Goal: Transaction & Acquisition: Book appointment/travel/reservation

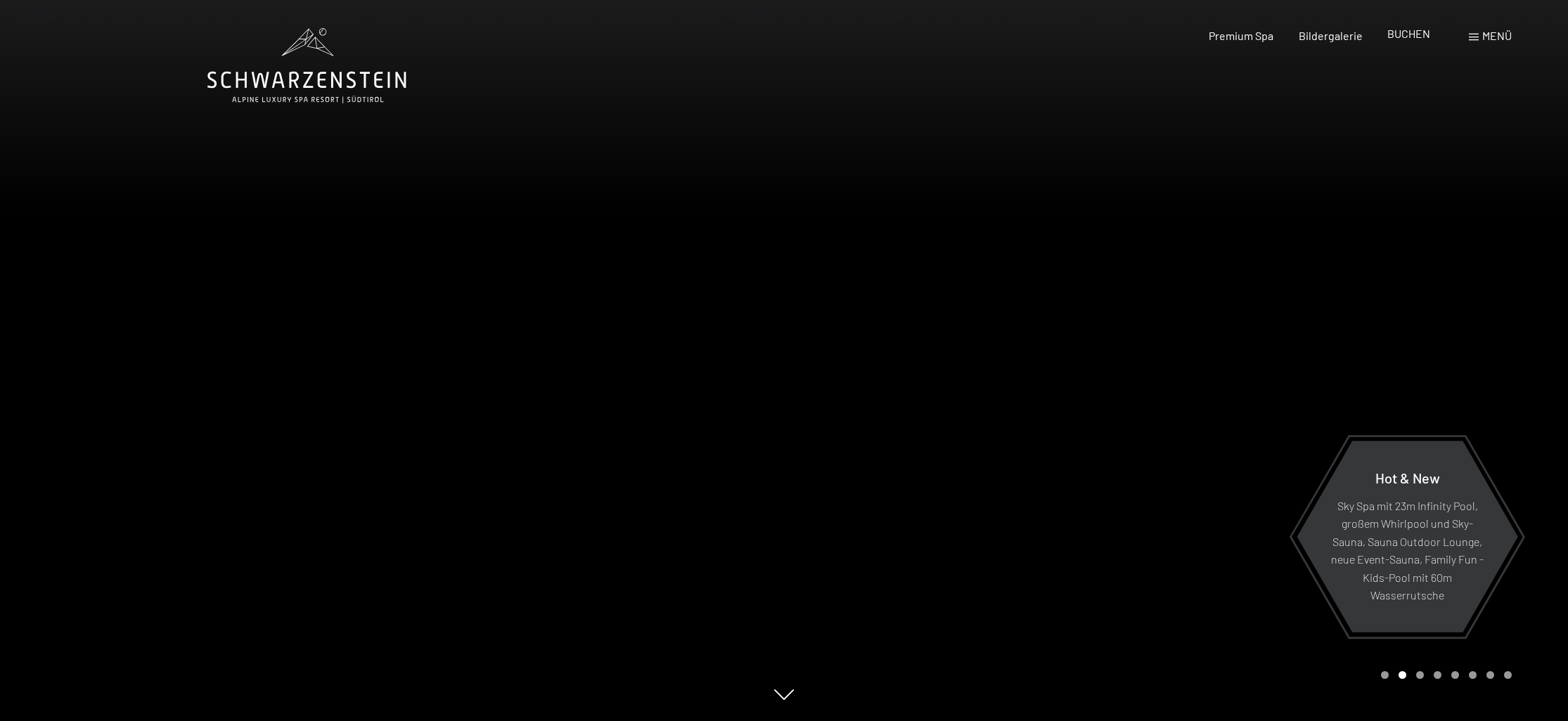
click at [1399, 29] on span "BUCHEN" at bounding box center [1409, 34] width 43 height 14
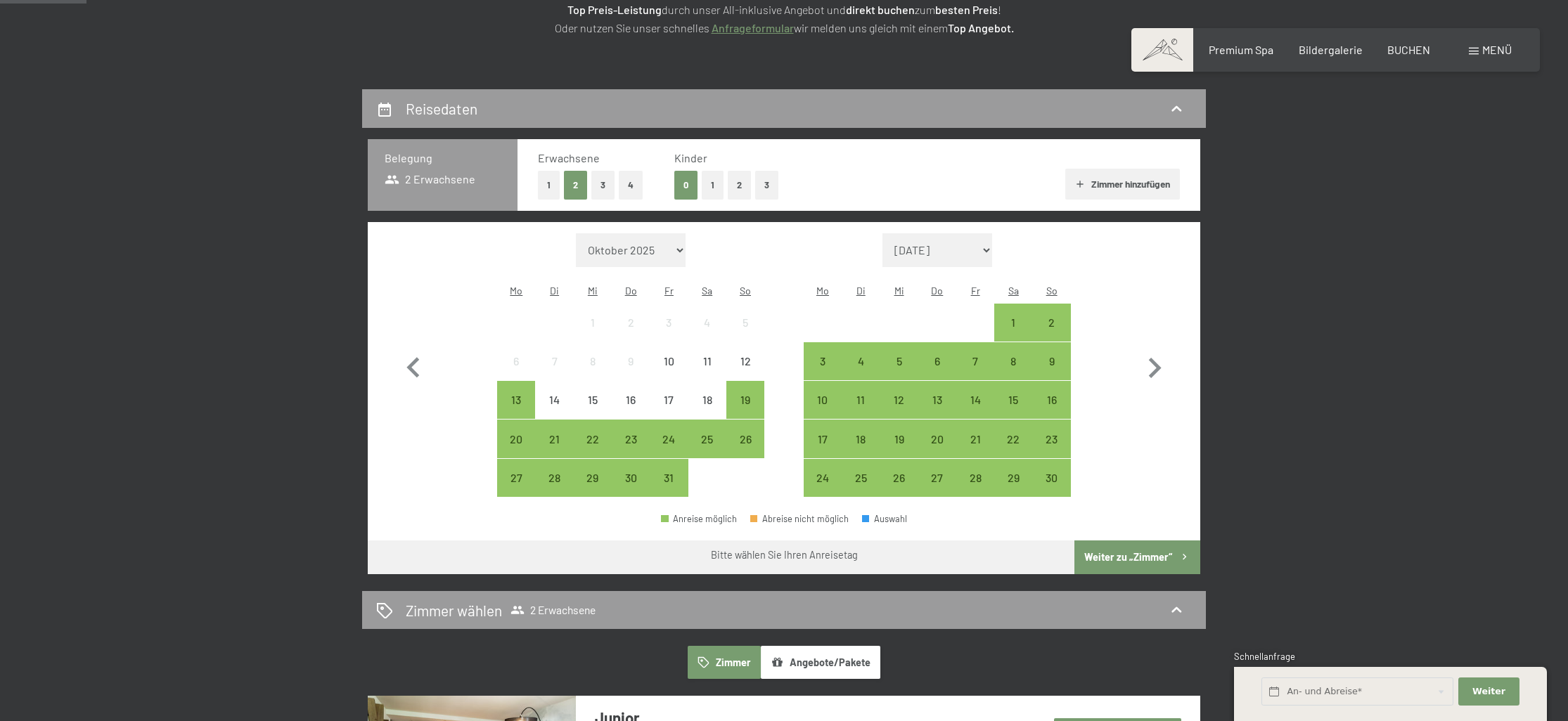
scroll to position [291, 0]
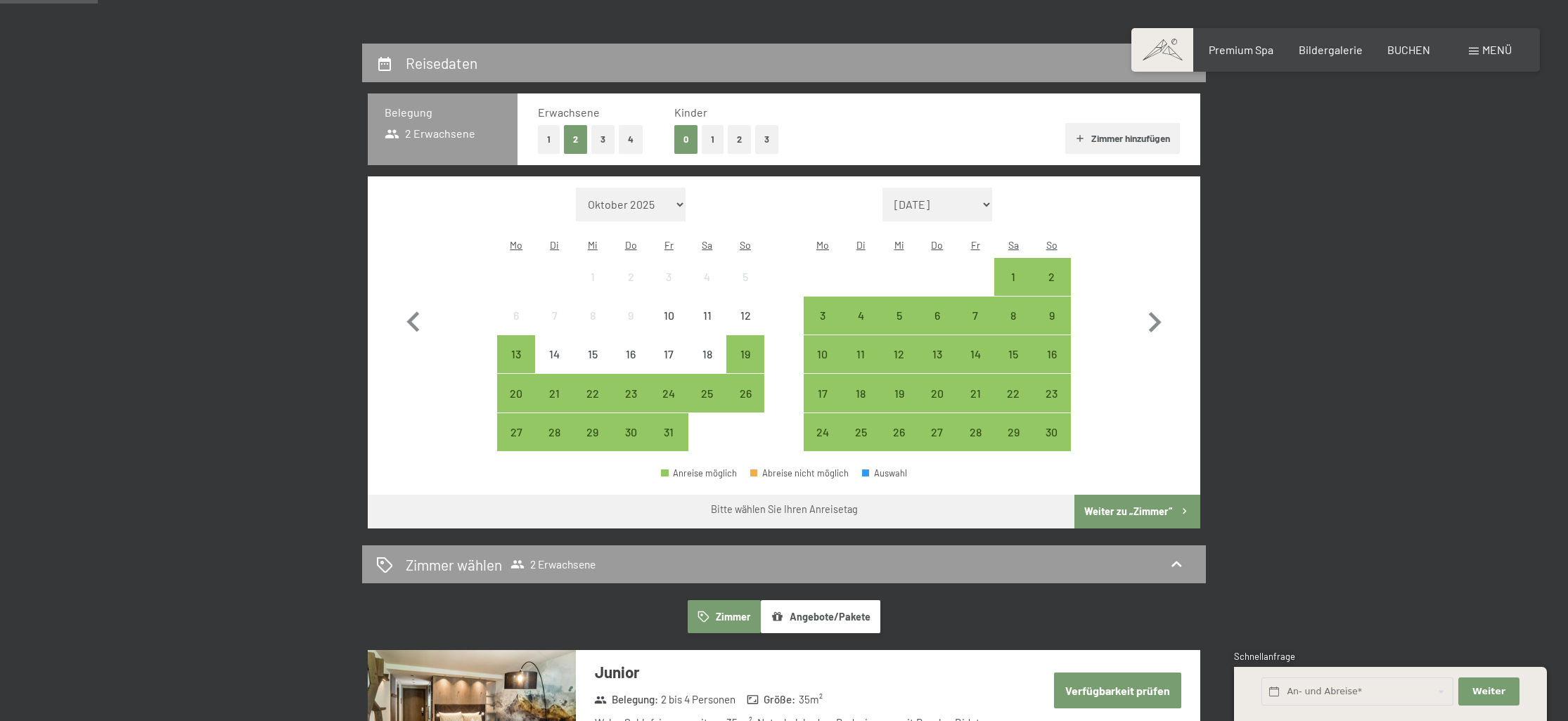
click at [740, 137] on button "2" at bounding box center [739, 140] width 23 height 29
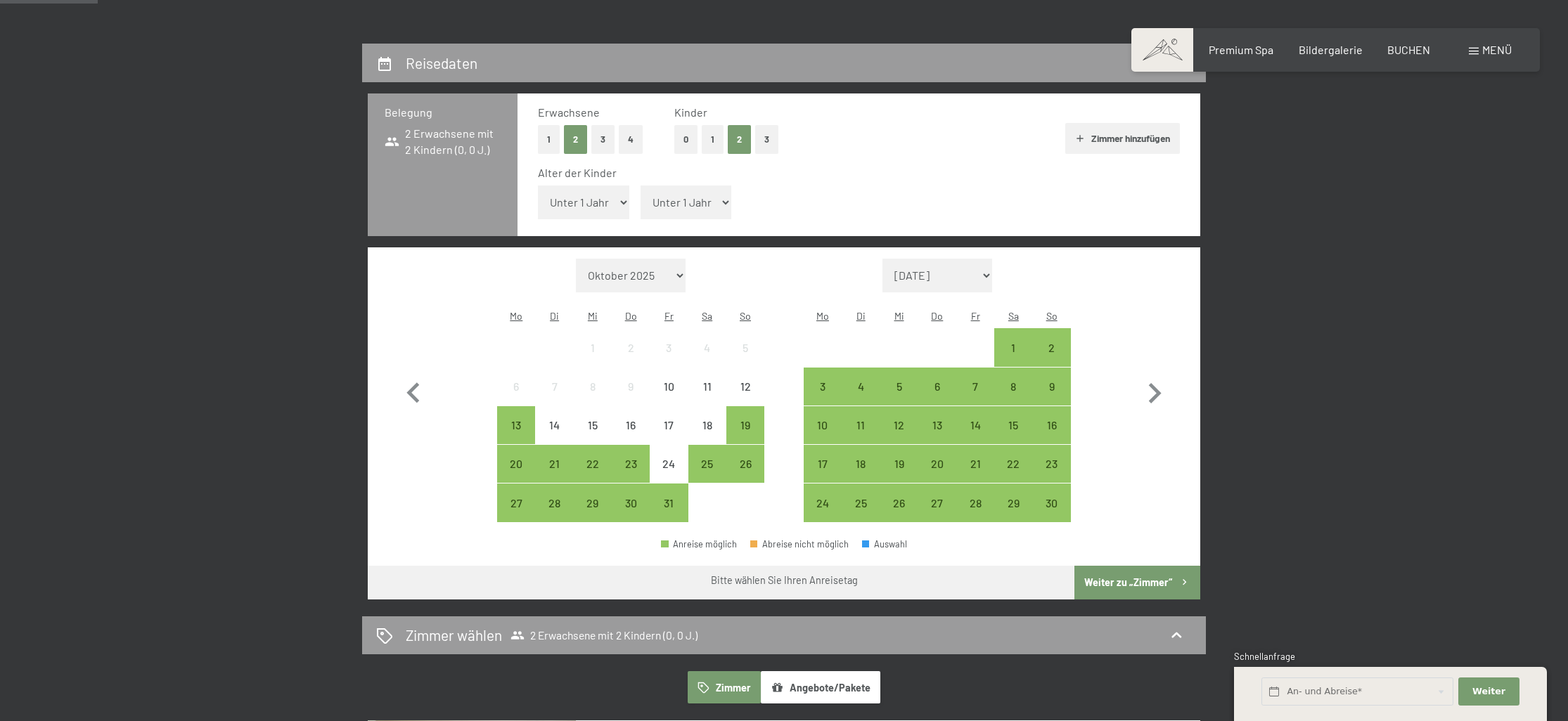
select select "8"
select select "13"
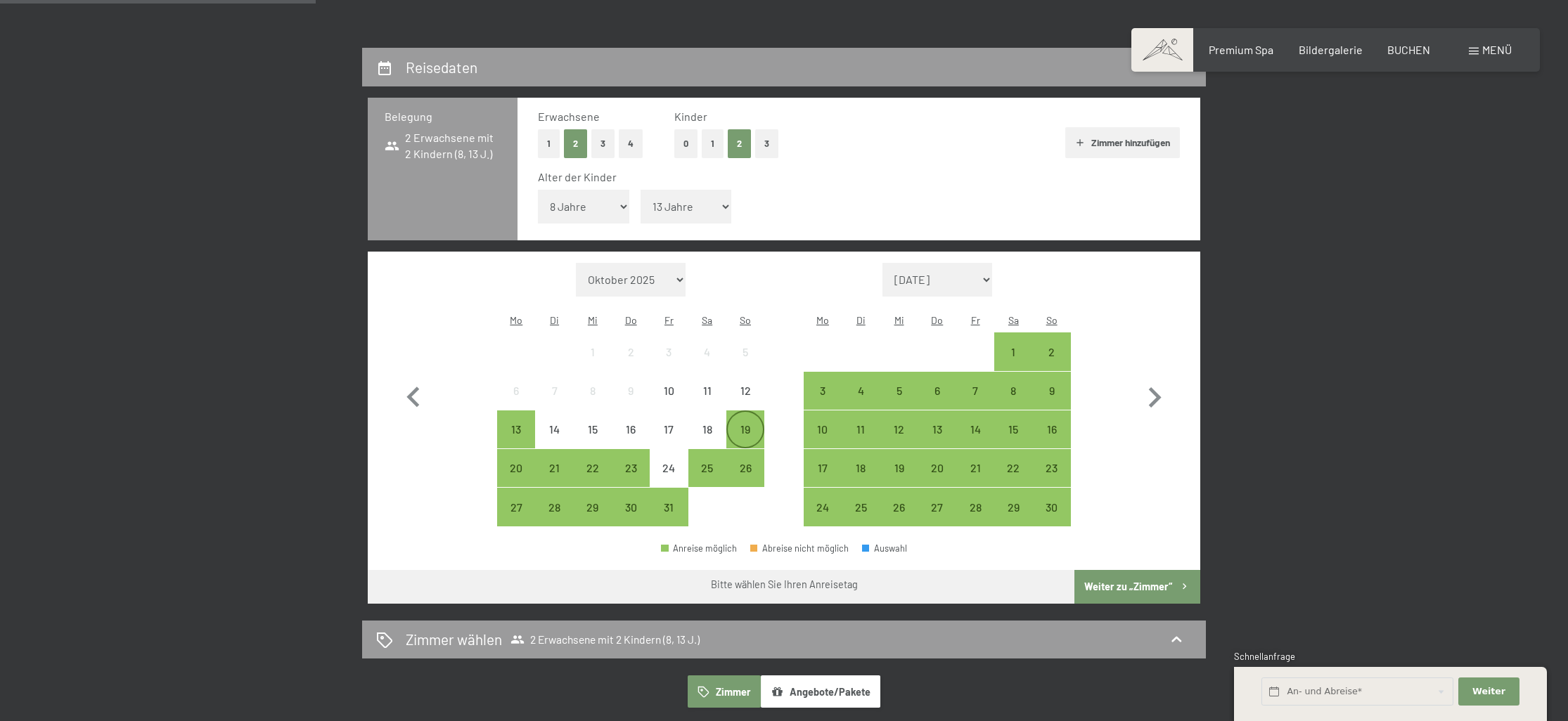
click at [763, 411] on div "19" at bounding box center [745, 430] width 38 height 38
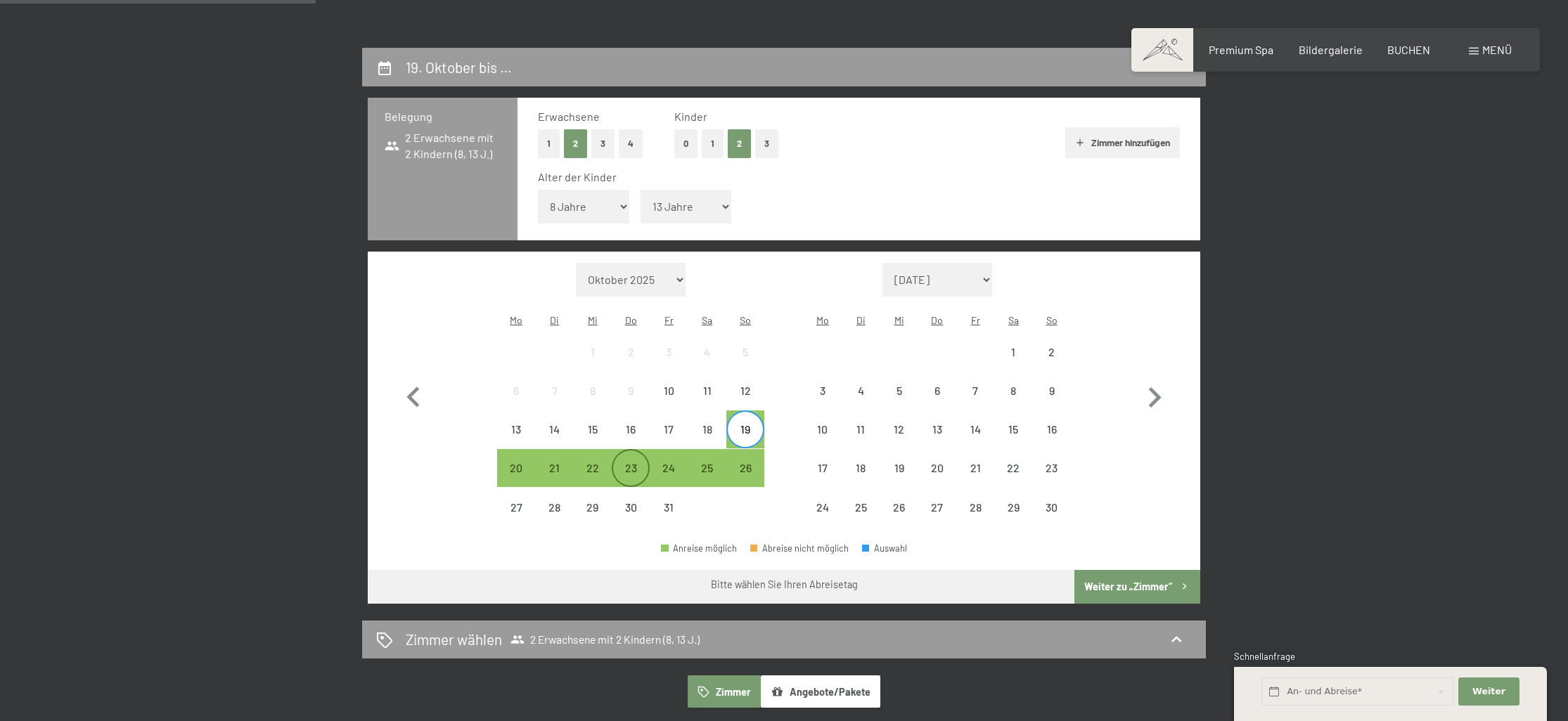
click at [623, 463] on div "23" at bounding box center [630, 480] width 35 height 35
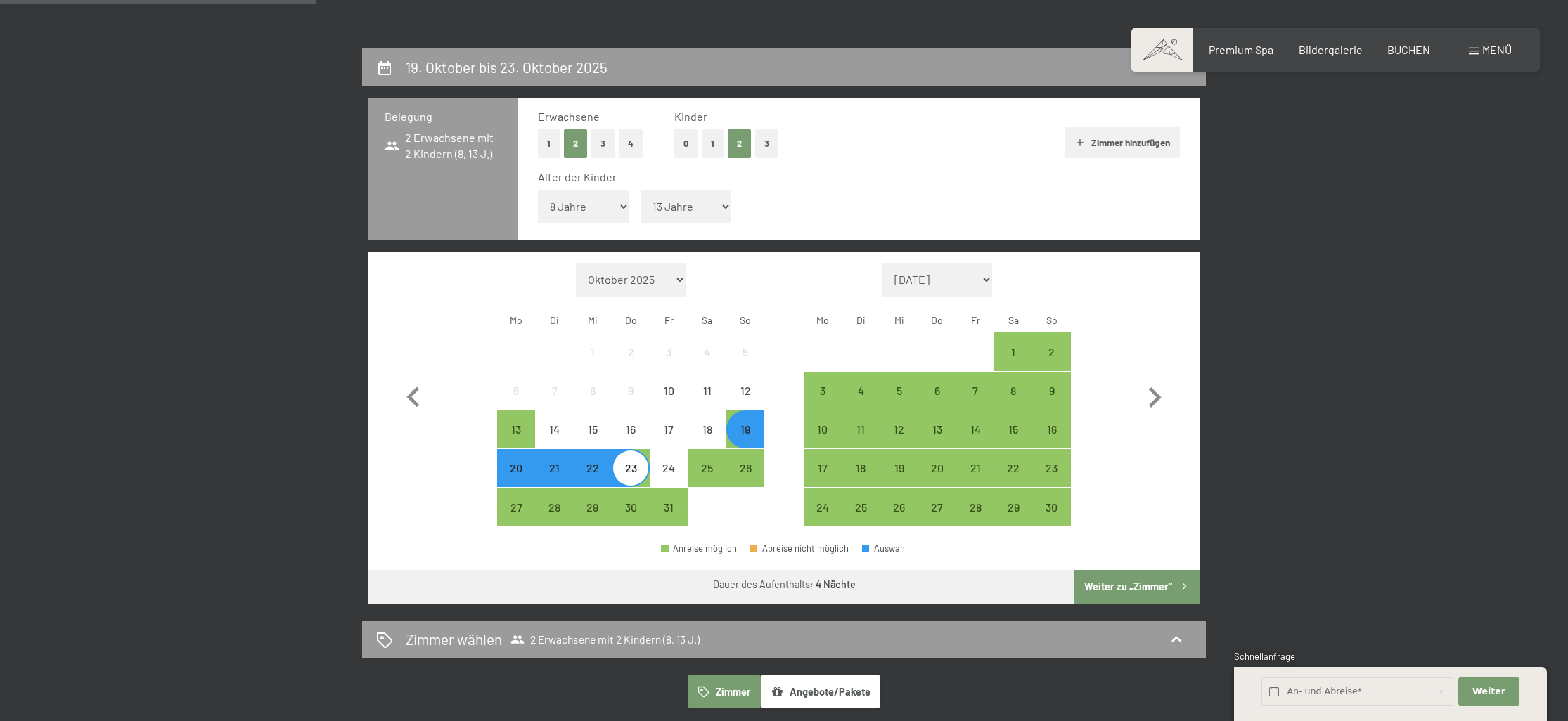
click at [1137, 570] on button "Weiter zu „Zimmer“" at bounding box center [1137, 587] width 126 height 34
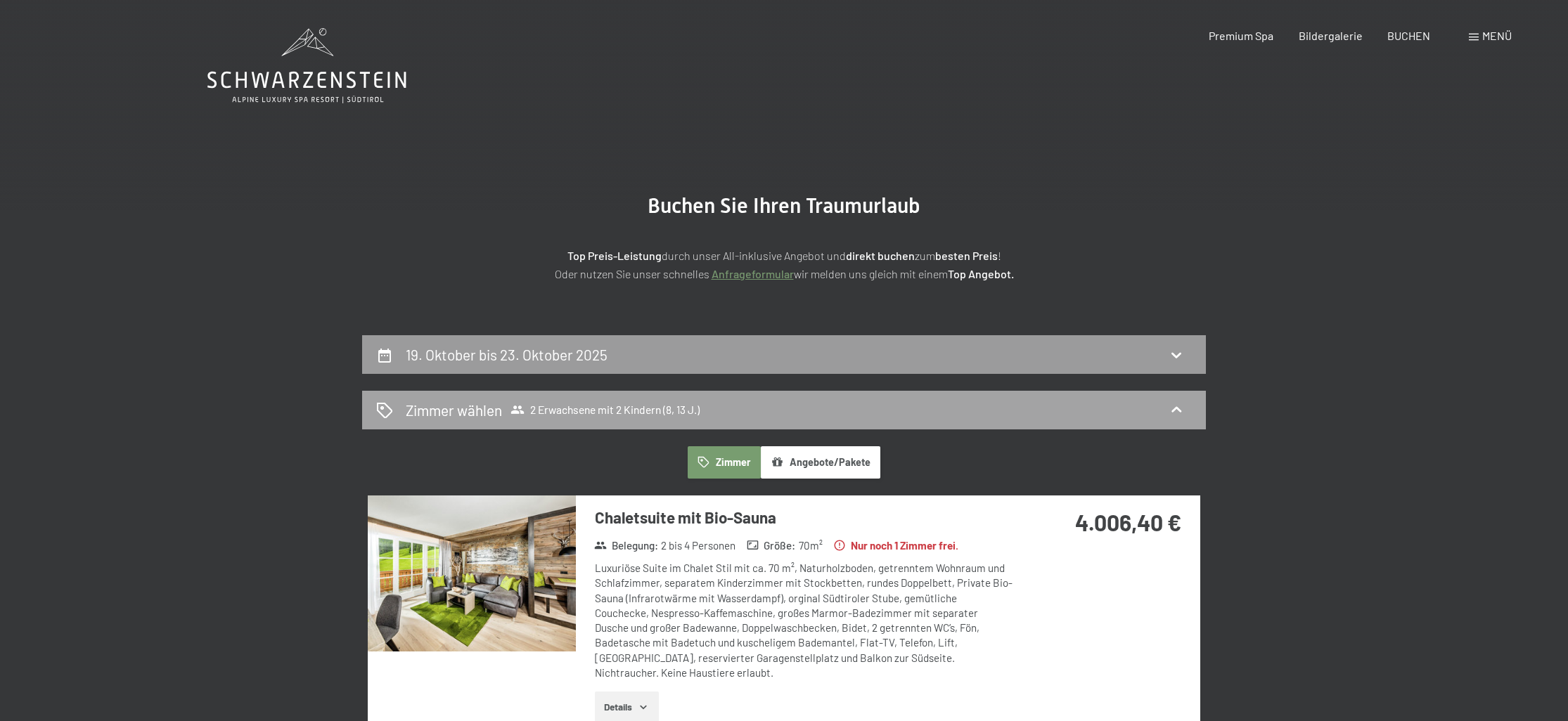
scroll to position [0, 0]
click at [687, 400] on span "Einwilligung Marketing*" at bounding box center [707, 401] width 116 height 14
click at [642, 400] on input "Einwilligung Marketing*" at bounding box center [635, 401] width 14 height 14
checkbox input "false"
click at [567, 368] on div "19. Oktober bis 23. Oktober 2025" at bounding box center [784, 354] width 844 height 38
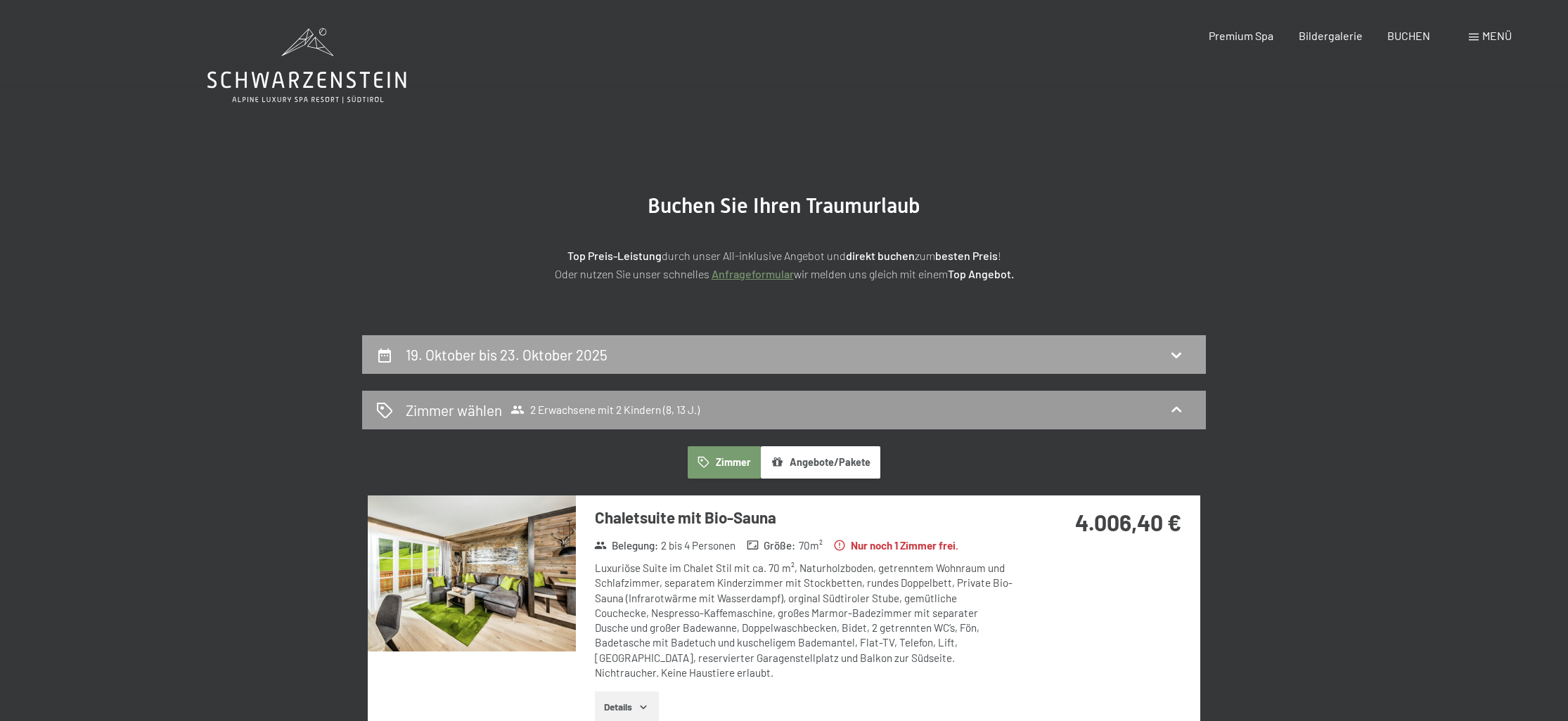
select select "8"
select select "13"
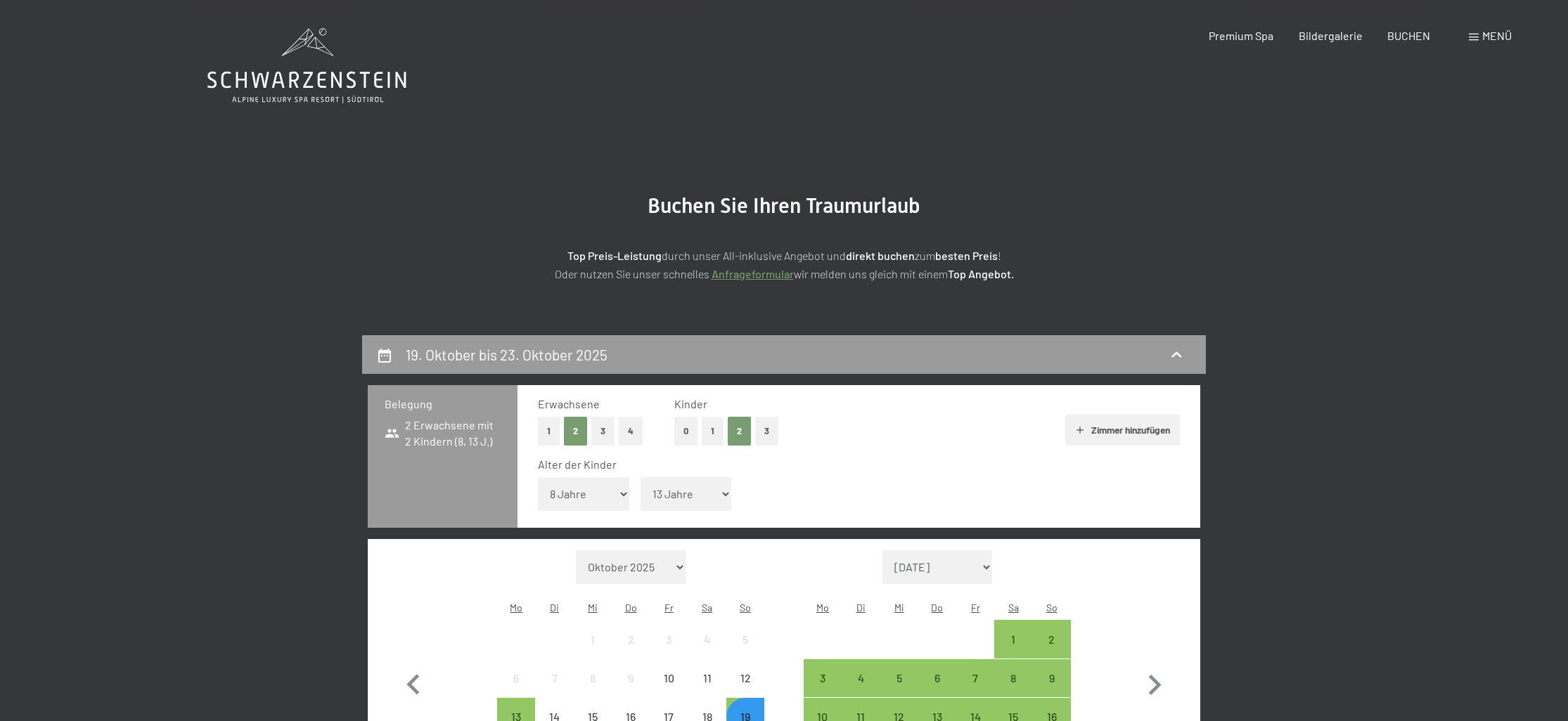
scroll to position [335, 0]
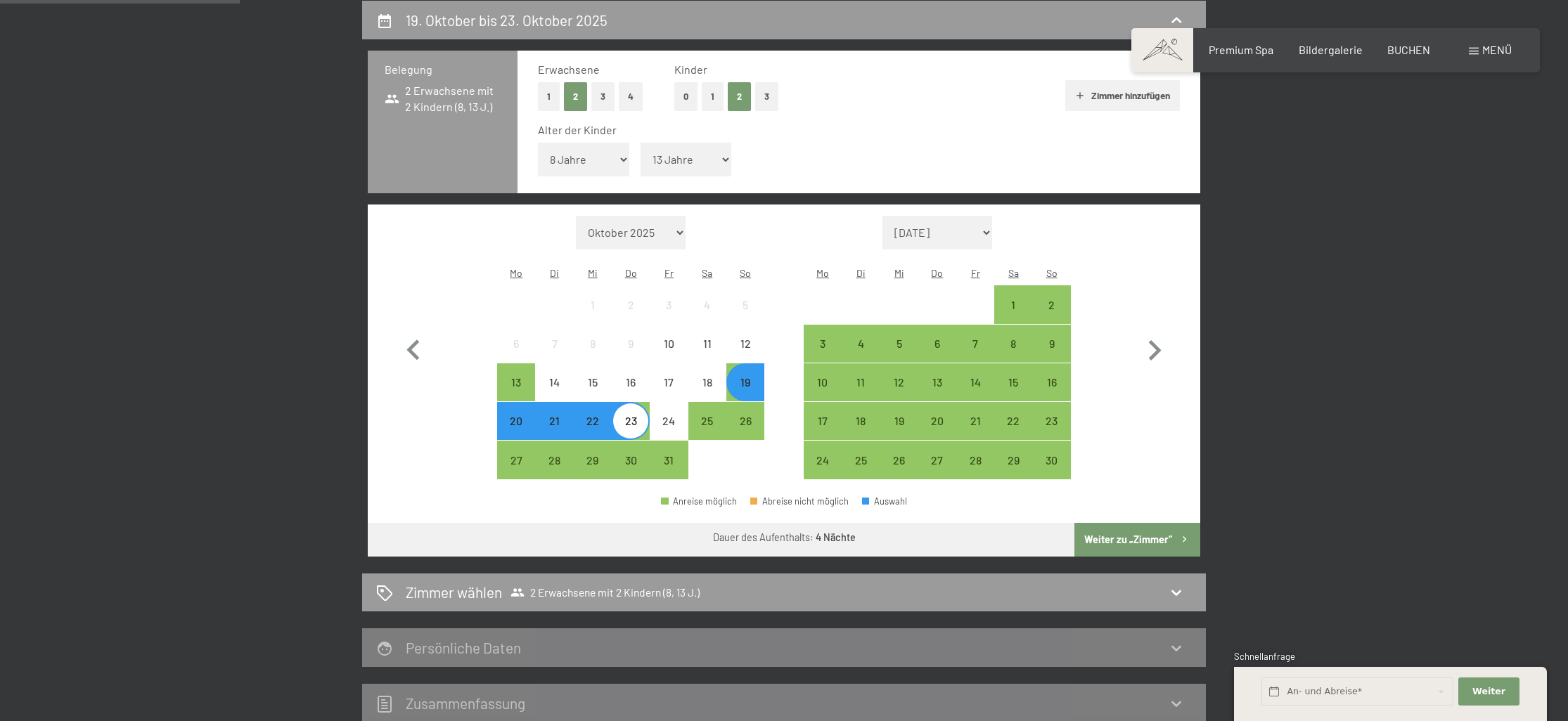
click at [512, 415] on div "20" at bounding box center [516, 433] width 35 height 35
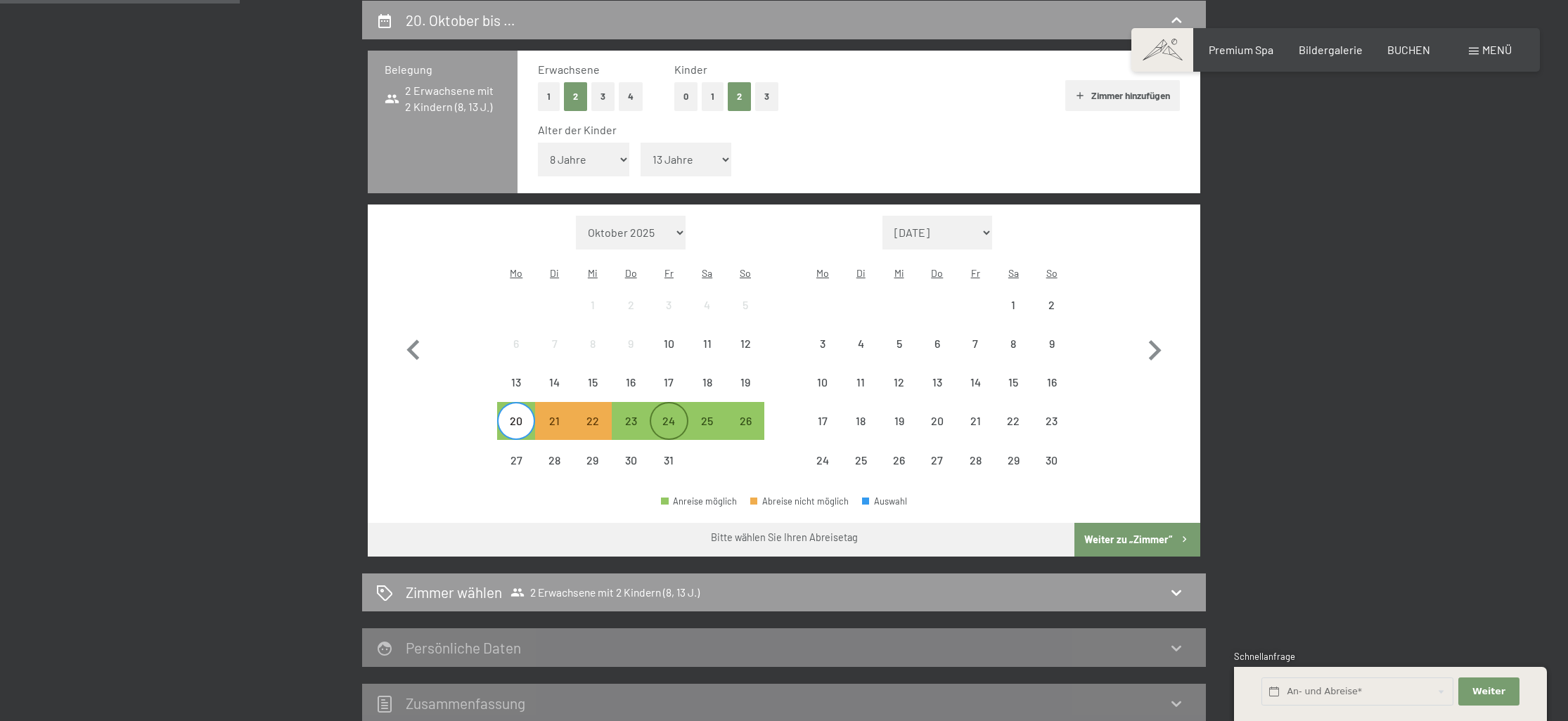
click at [678, 415] on div "24" at bounding box center [669, 433] width 35 height 35
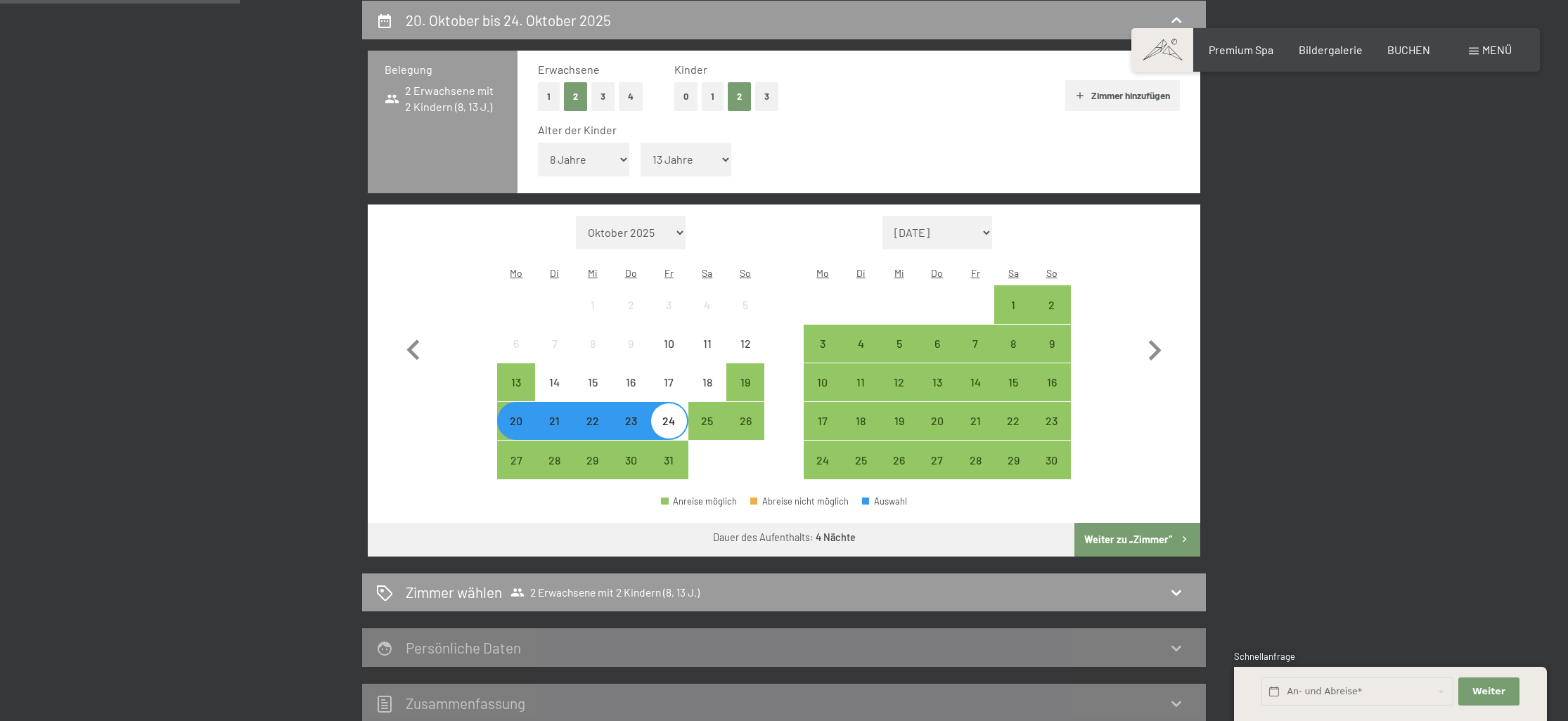
click at [1159, 523] on button "Weiter zu „Zimmer“" at bounding box center [1137, 539] width 126 height 34
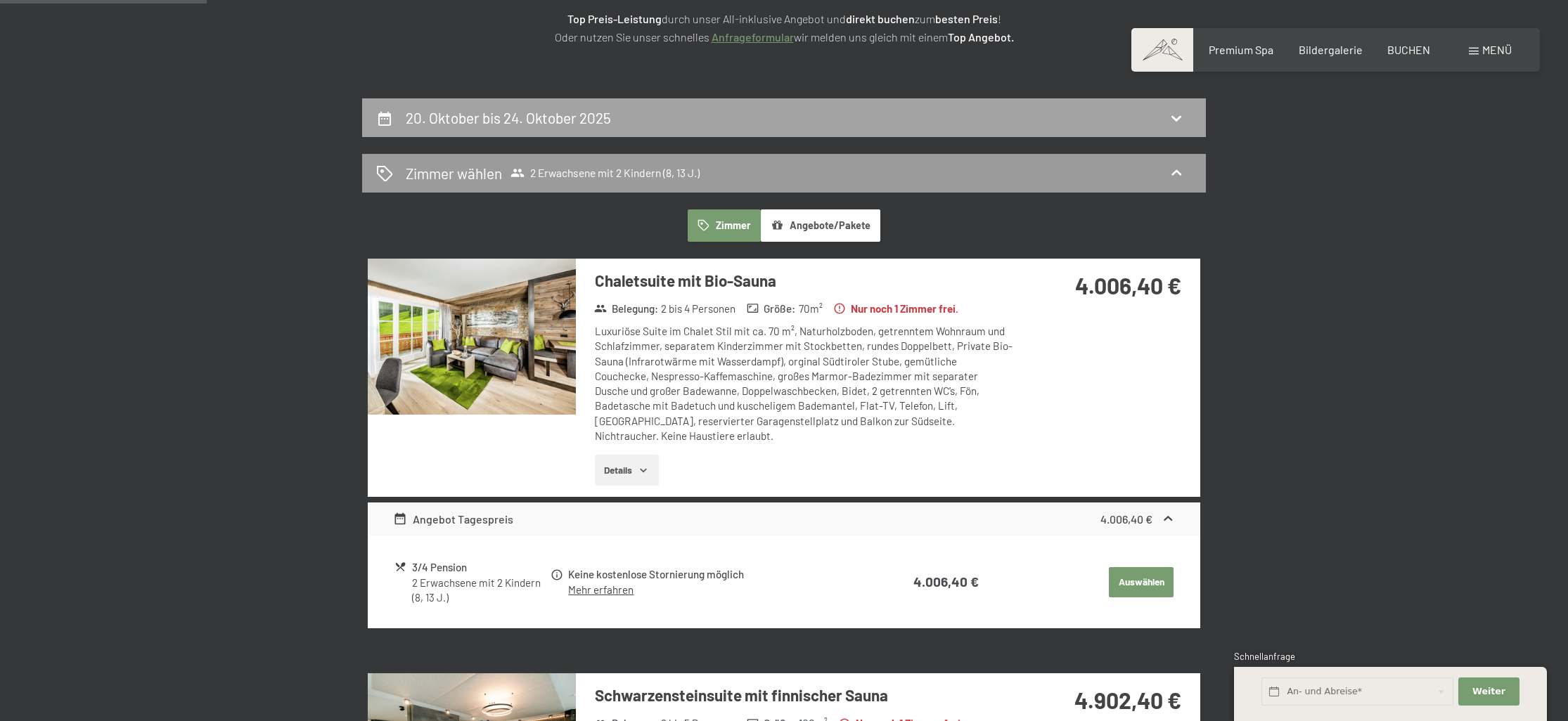
click at [569, 121] on h2 "20. Oktober bis 24. Oktober 2025" at bounding box center [508, 117] width 205 height 17
select select "8"
select select "13"
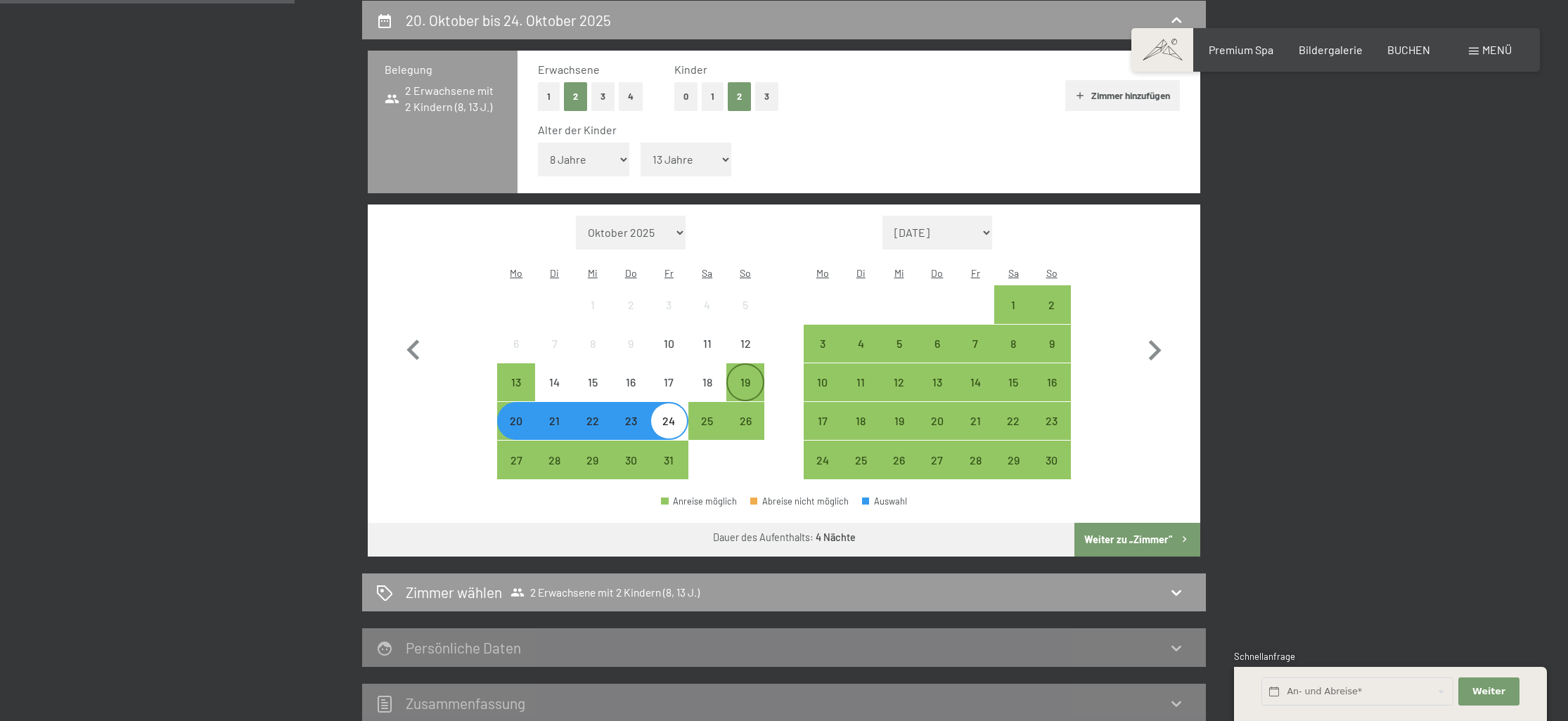
click at [733, 377] on div "19" at bounding box center [745, 394] width 35 height 35
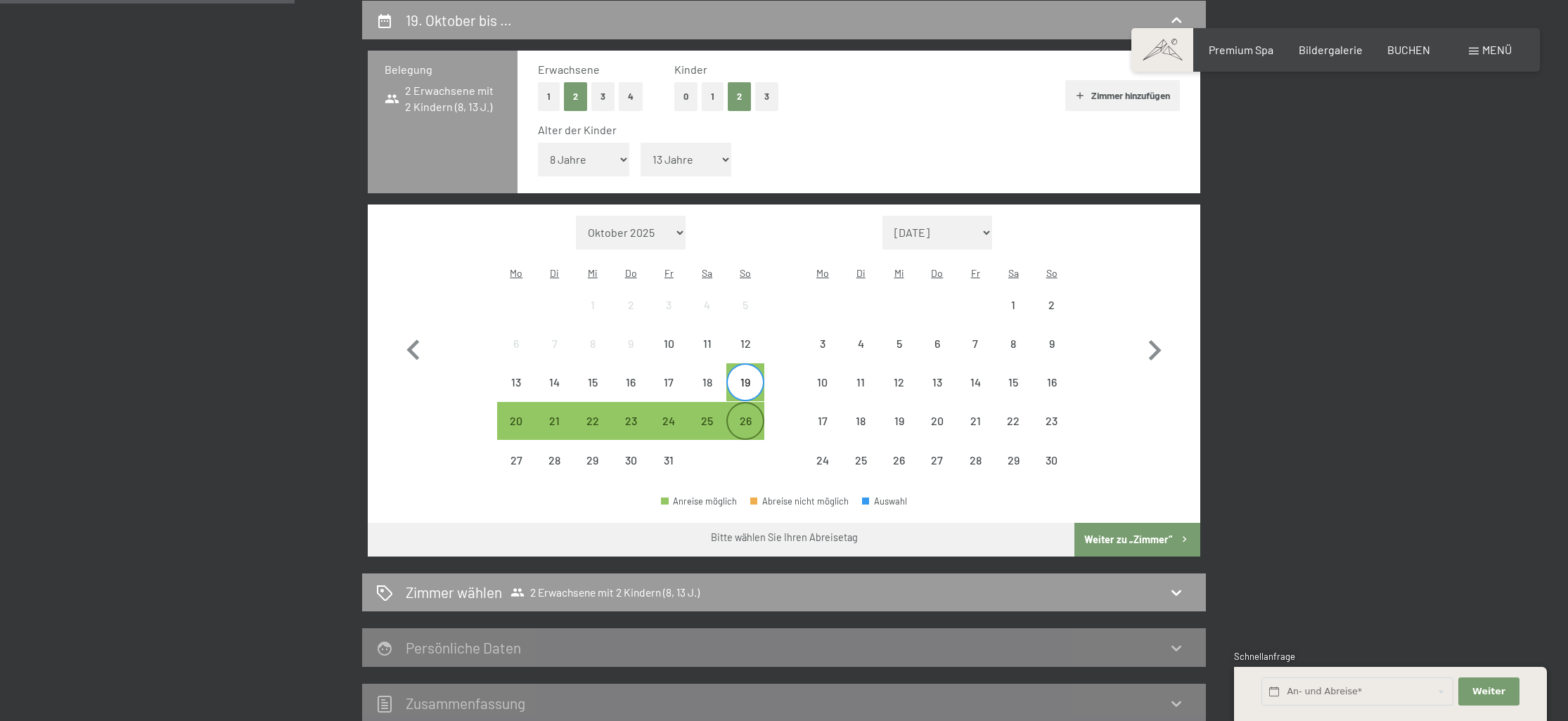
click at [743, 415] on div "26" at bounding box center [745, 433] width 35 height 35
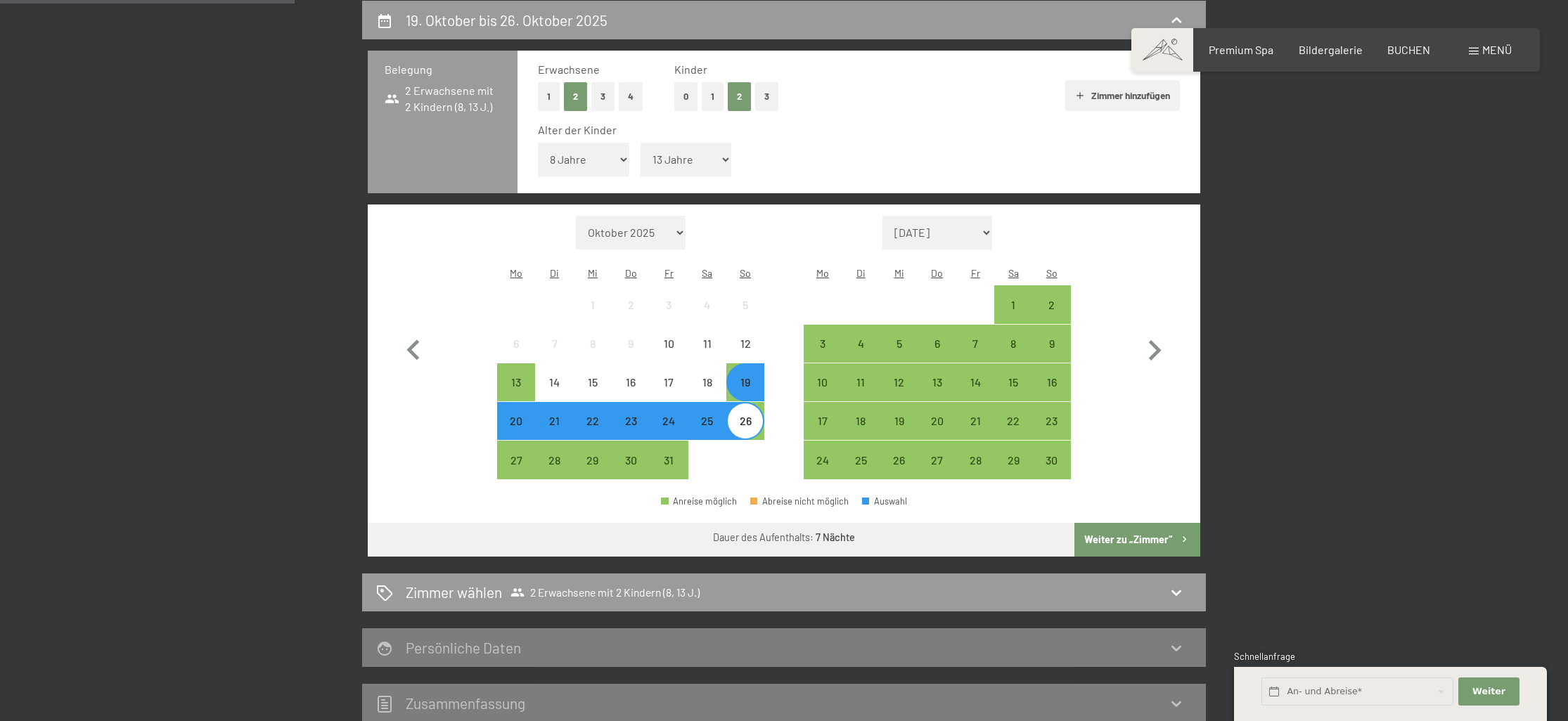
click at [1123, 491] on div "Anreise möglich Abreise nicht möglich Auswahl" at bounding box center [784, 507] width 832 height 32
click at [1134, 523] on button "Weiter zu „Zimmer“" at bounding box center [1137, 539] width 126 height 34
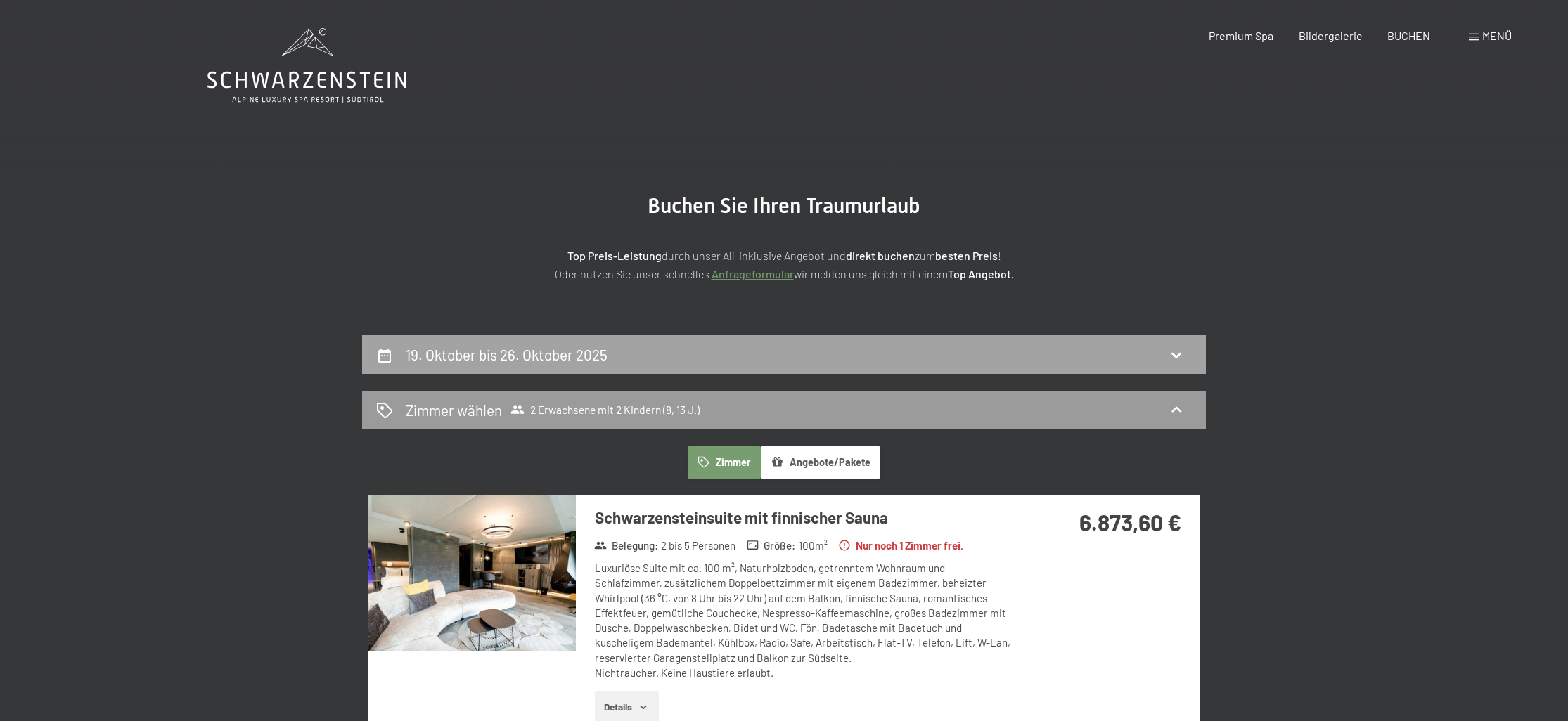
scroll to position [0, 0]
click at [483, 358] on h2 "19. Oktober bis 26. Oktober 2025" at bounding box center [506, 354] width 202 height 17
select select "8"
select select "13"
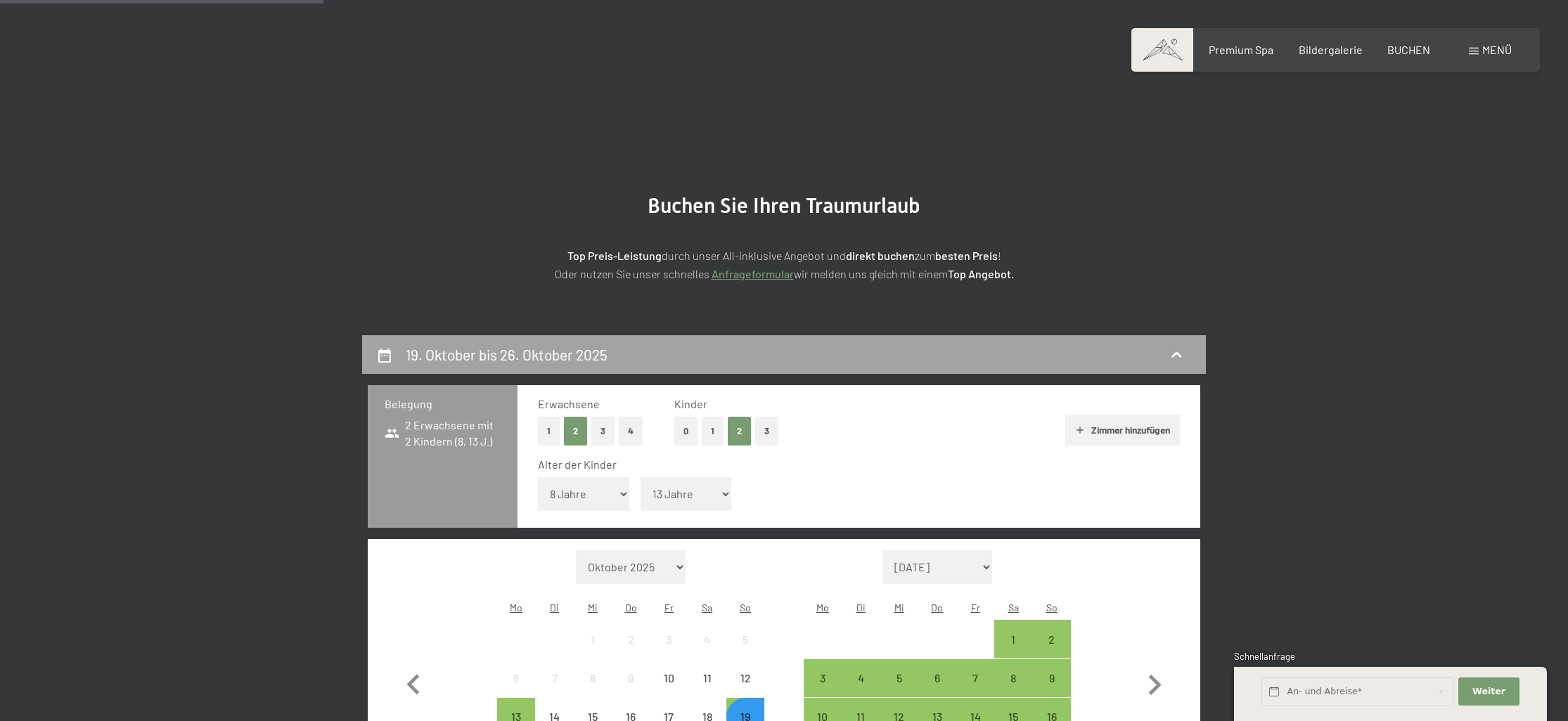
scroll to position [335, 0]
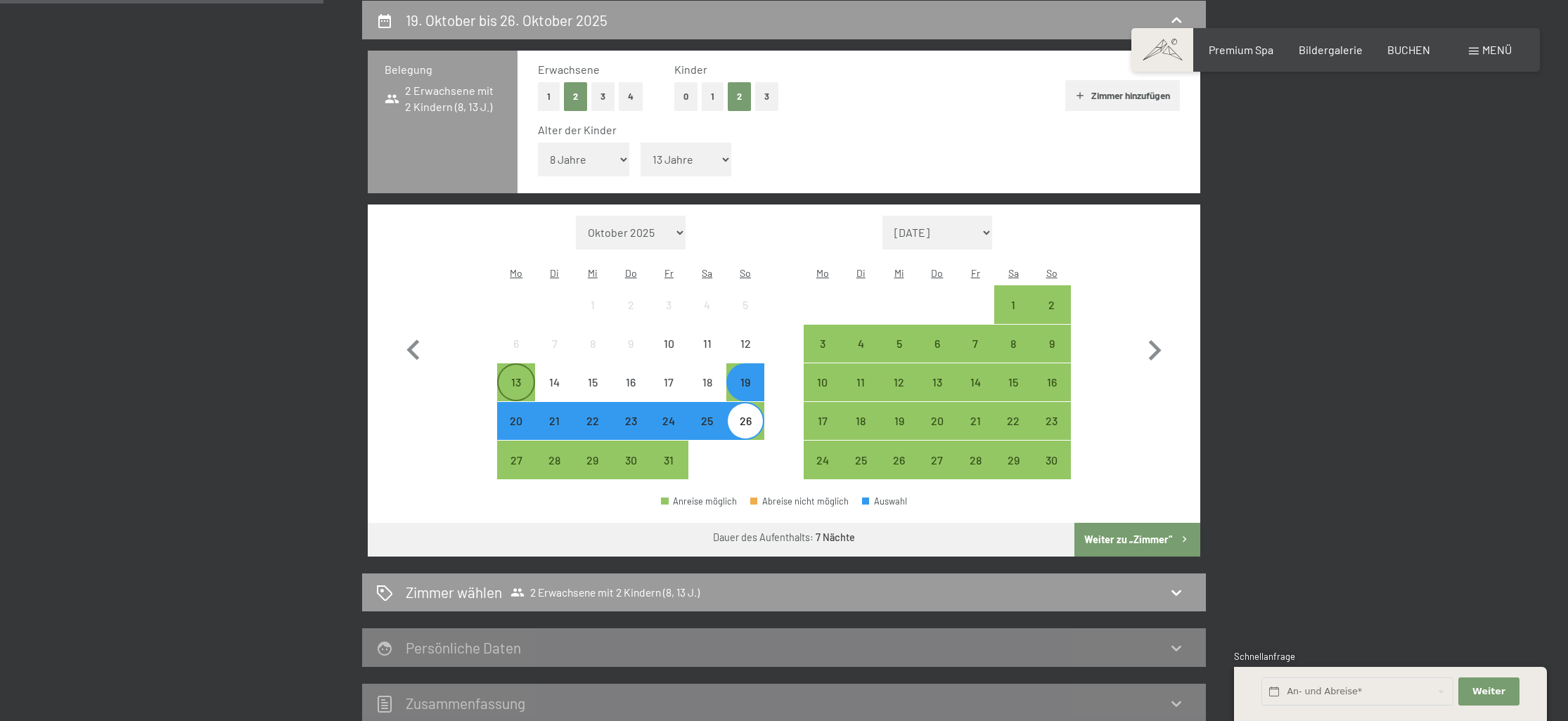
click at [514, 377] on div "13" at bounding box center [516, 394] width 35 height 35
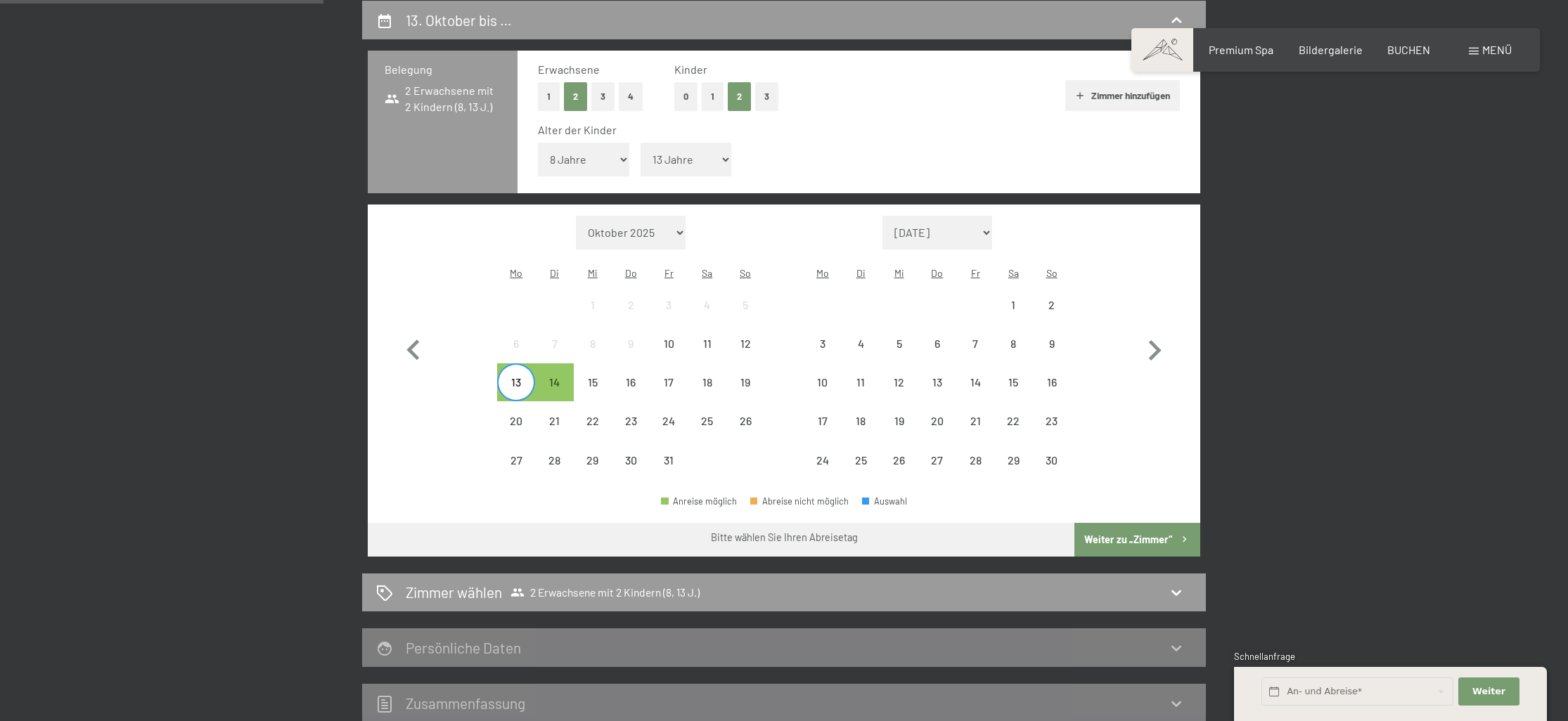
click at [514, 377] on div "13" at bounding box center [516, 394] width 35 height 35
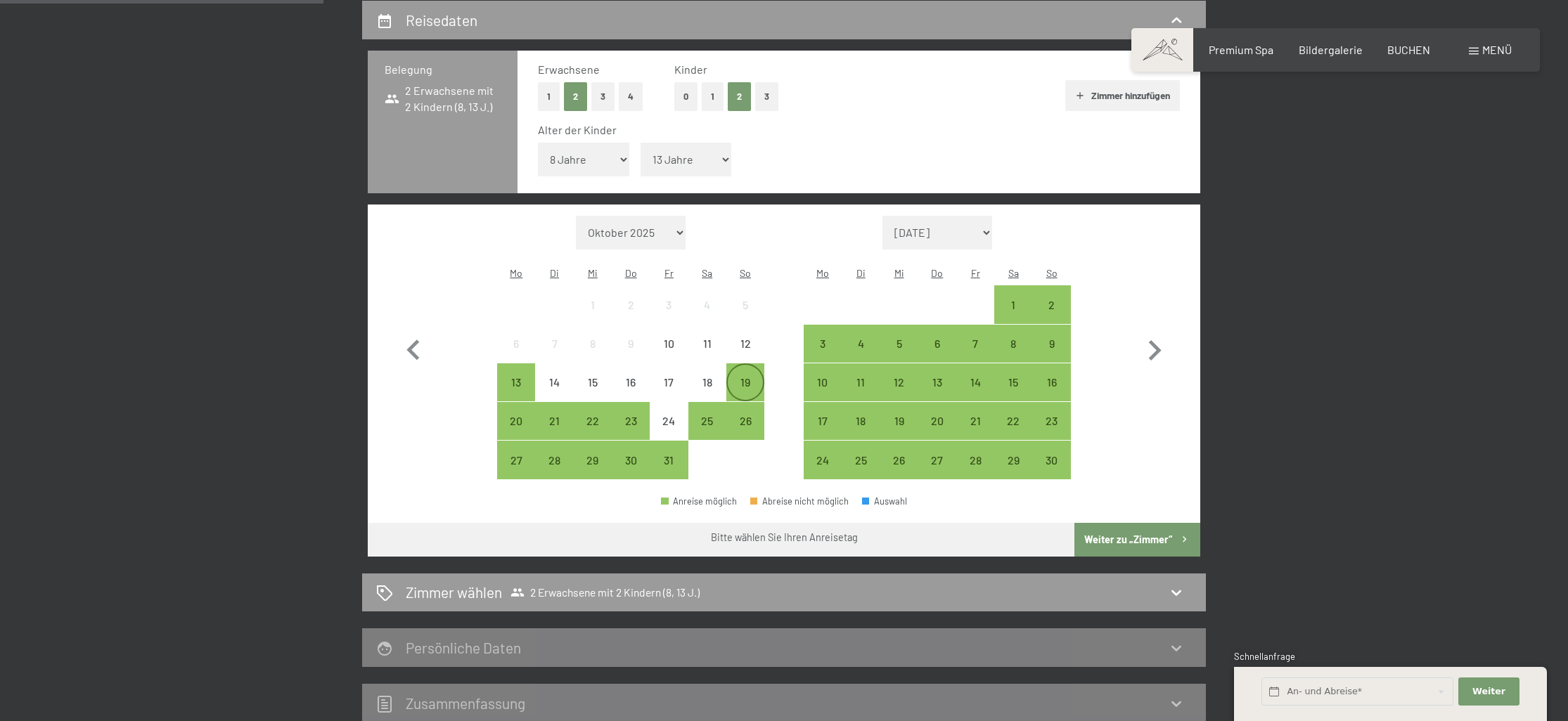
click at [750, 377] on div "19" at bounding box center [745, 394] width 35 height 35
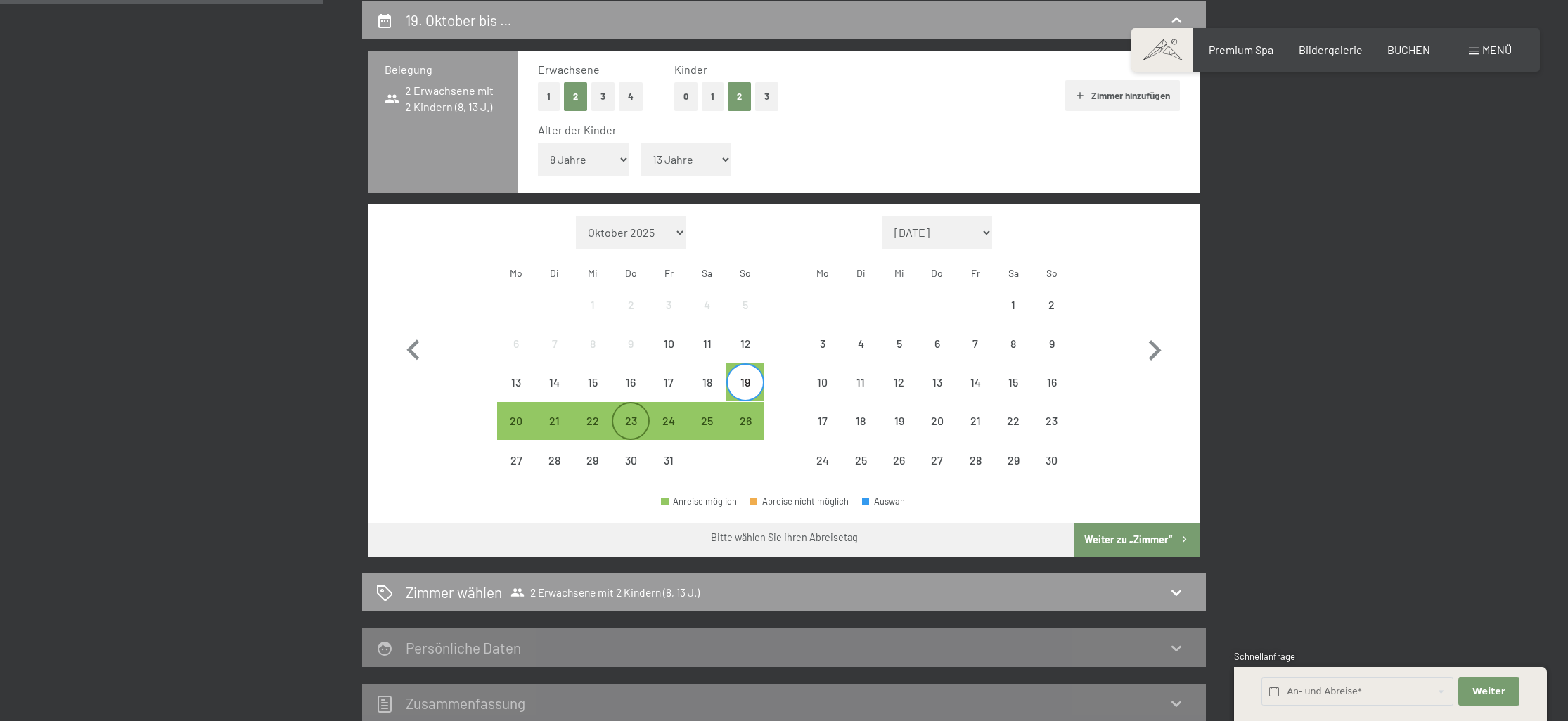
click at [634, 415] on div "23" at bounding box center [630, 433] width 35 height 35
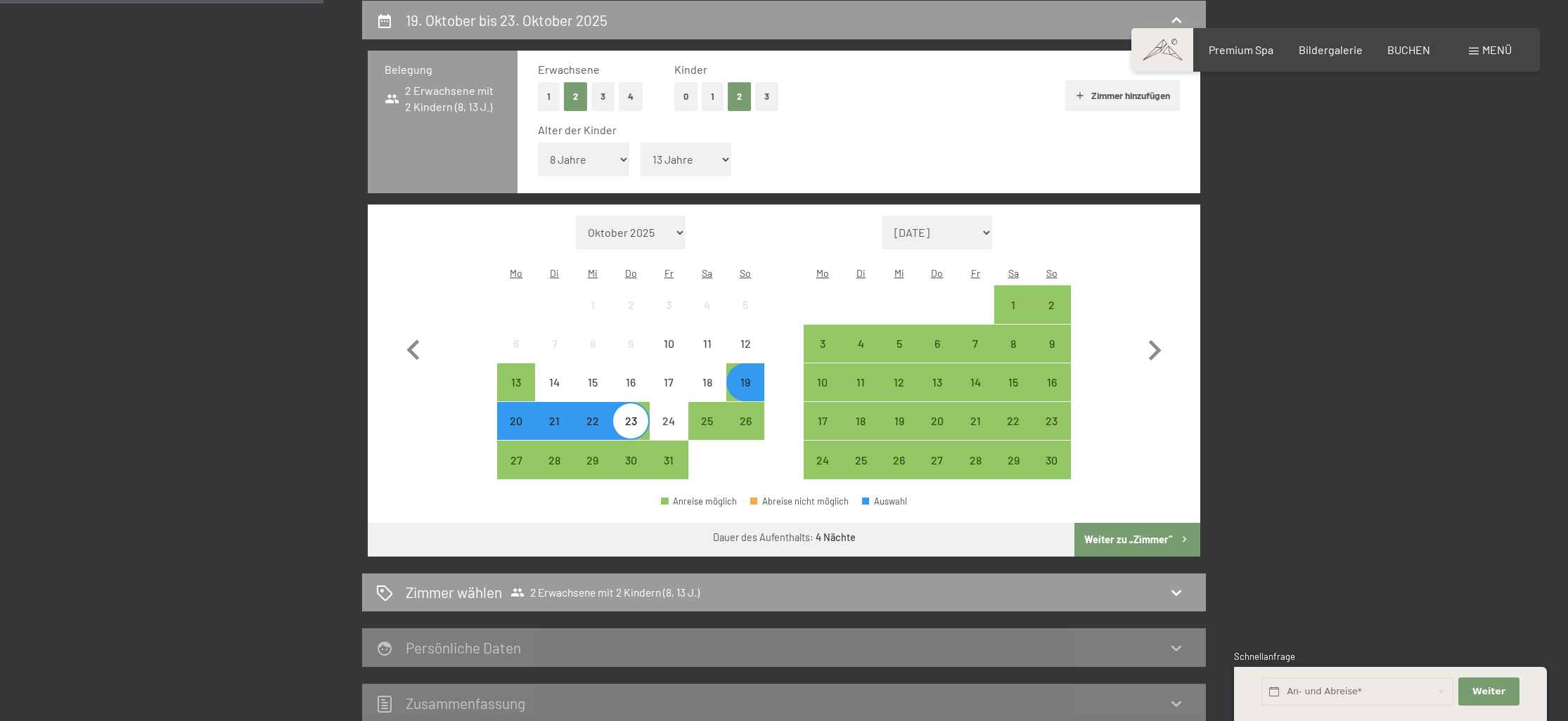
click at [1128, 523] on button "Weiter zu „Zimmer“" at bounding box center [1137, 539] width 126 height 34
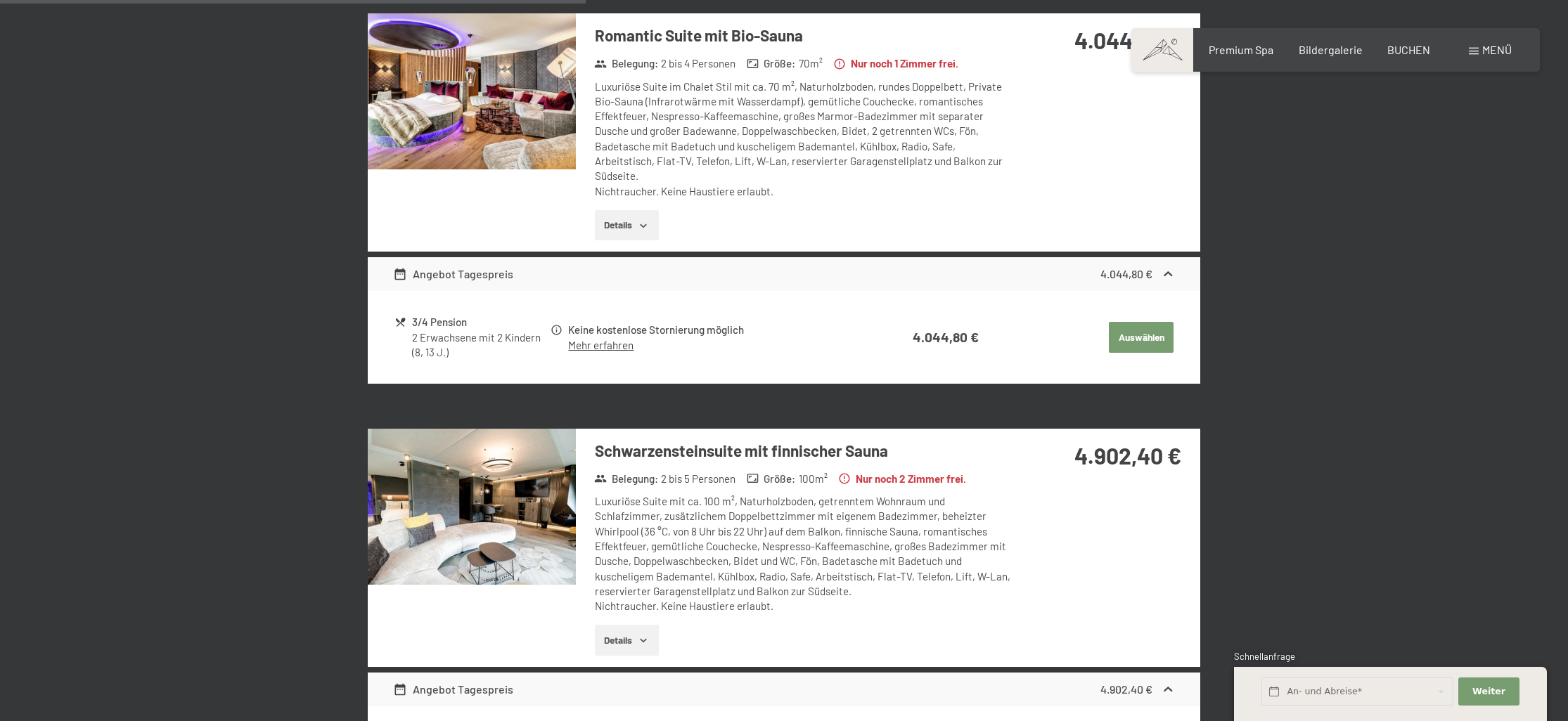
scroll to position [762, 0]
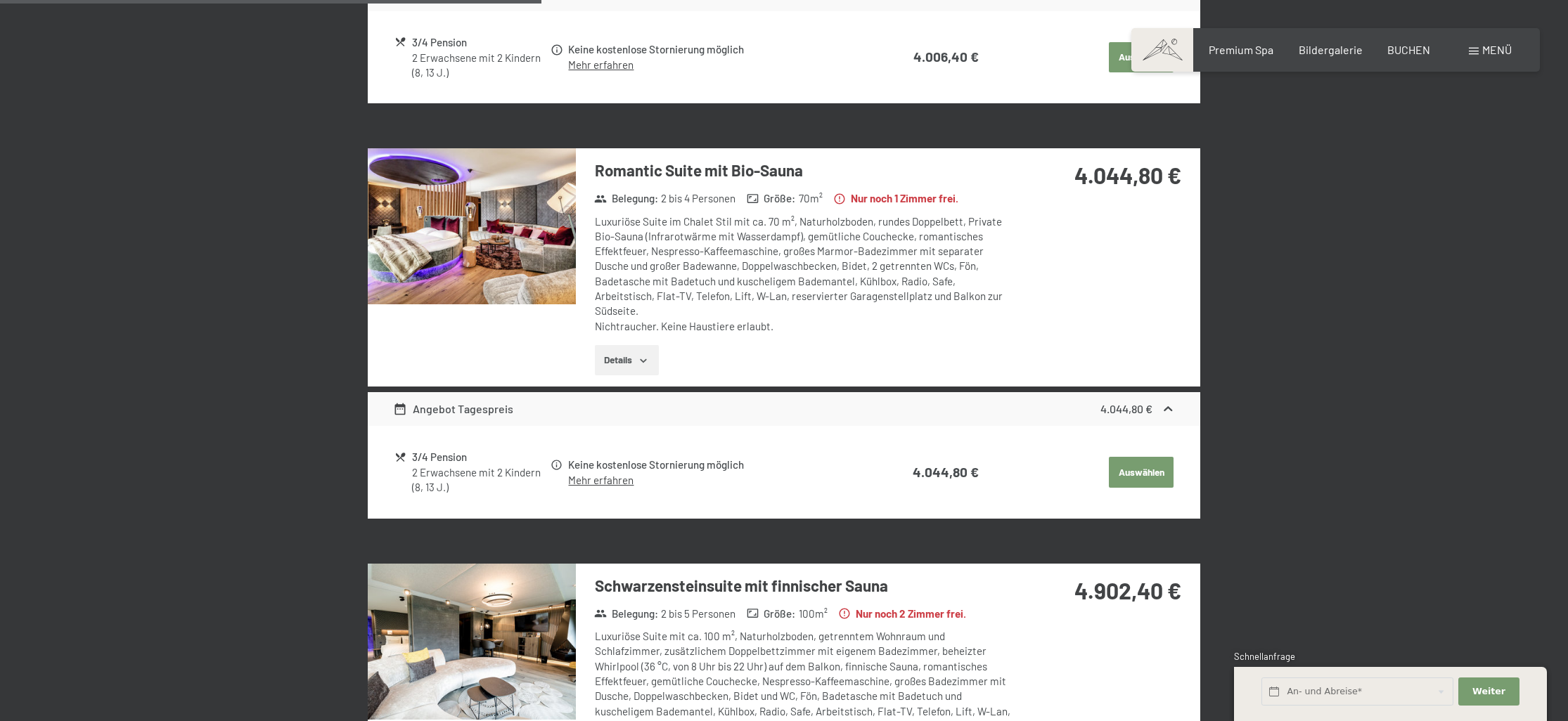
click at [658, 345] on button "Details" at bounding box center [627, 360] width 64 height 31
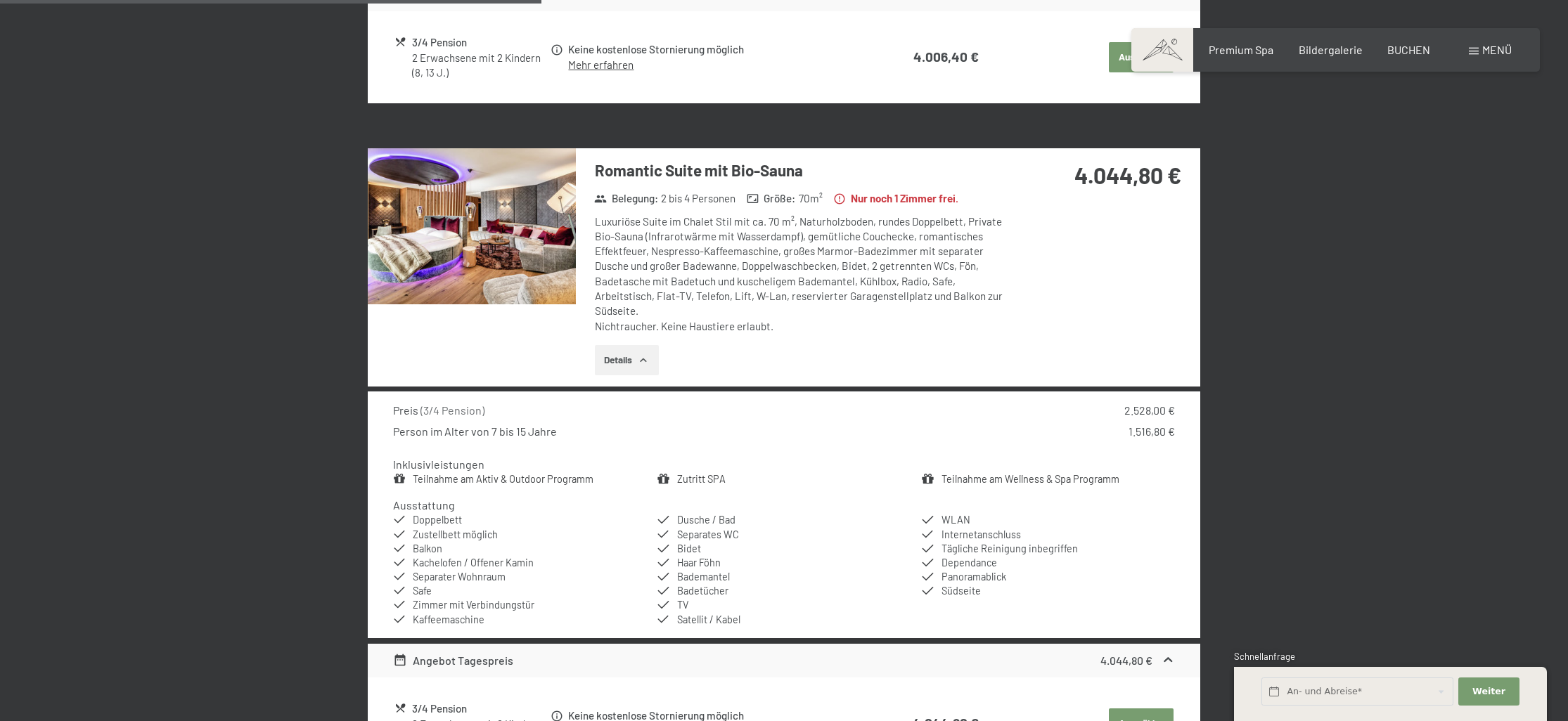
click at [557, 234] on img at bounding box center [472, 227] width 208 height 156
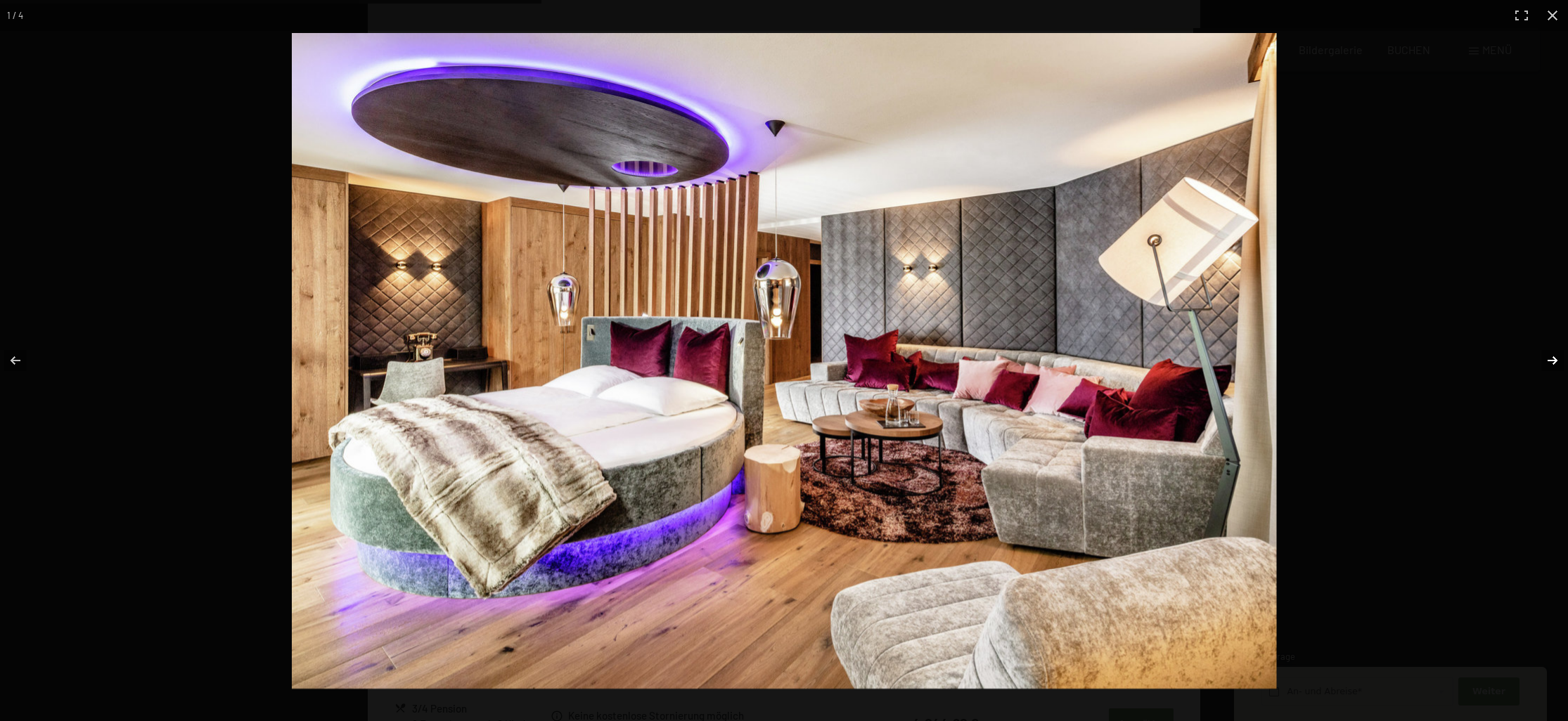
click at [1549, 356] on button "button" at bounding box center [1544, 360] width 50 height 71
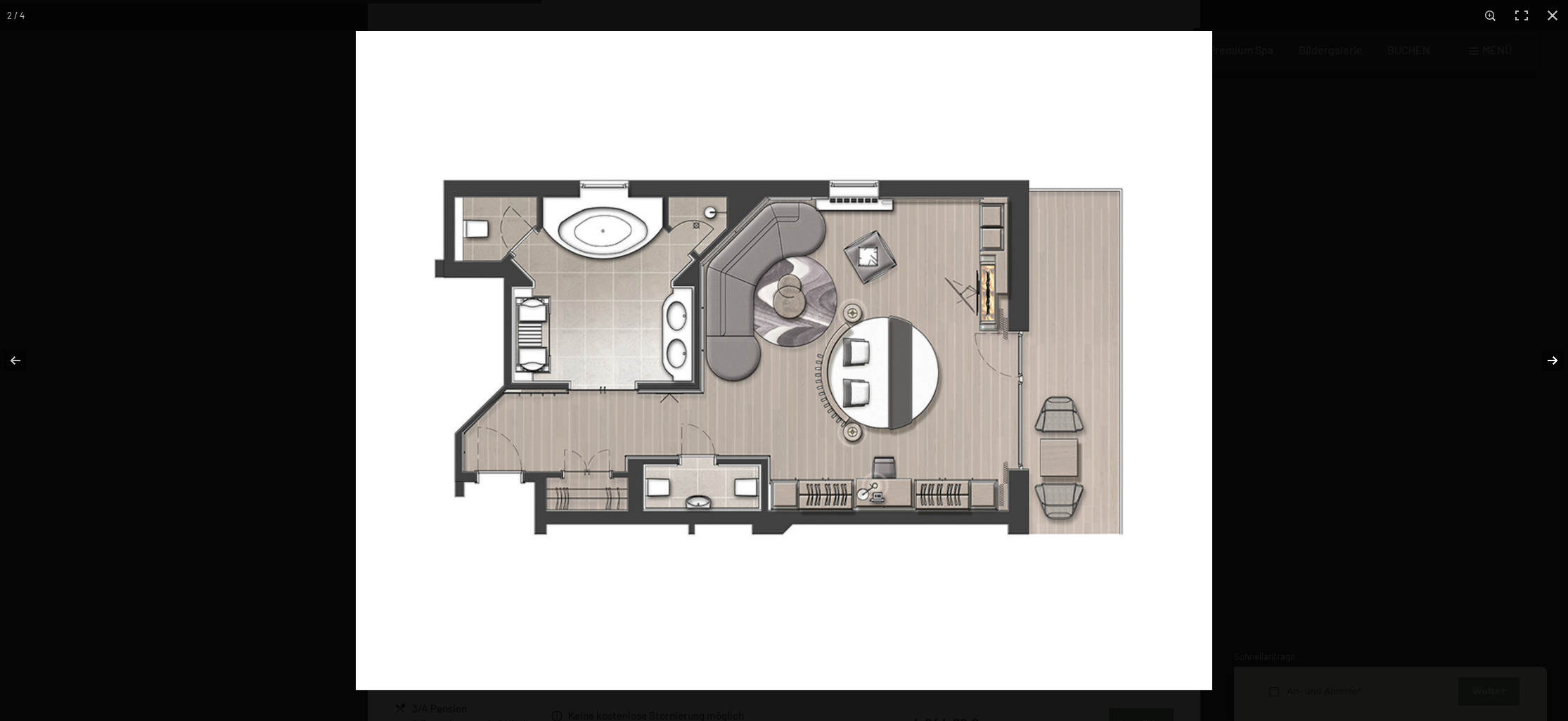
click at [1549, 356] on button "button" at bounding box center [1544, 360] width 50 height 71
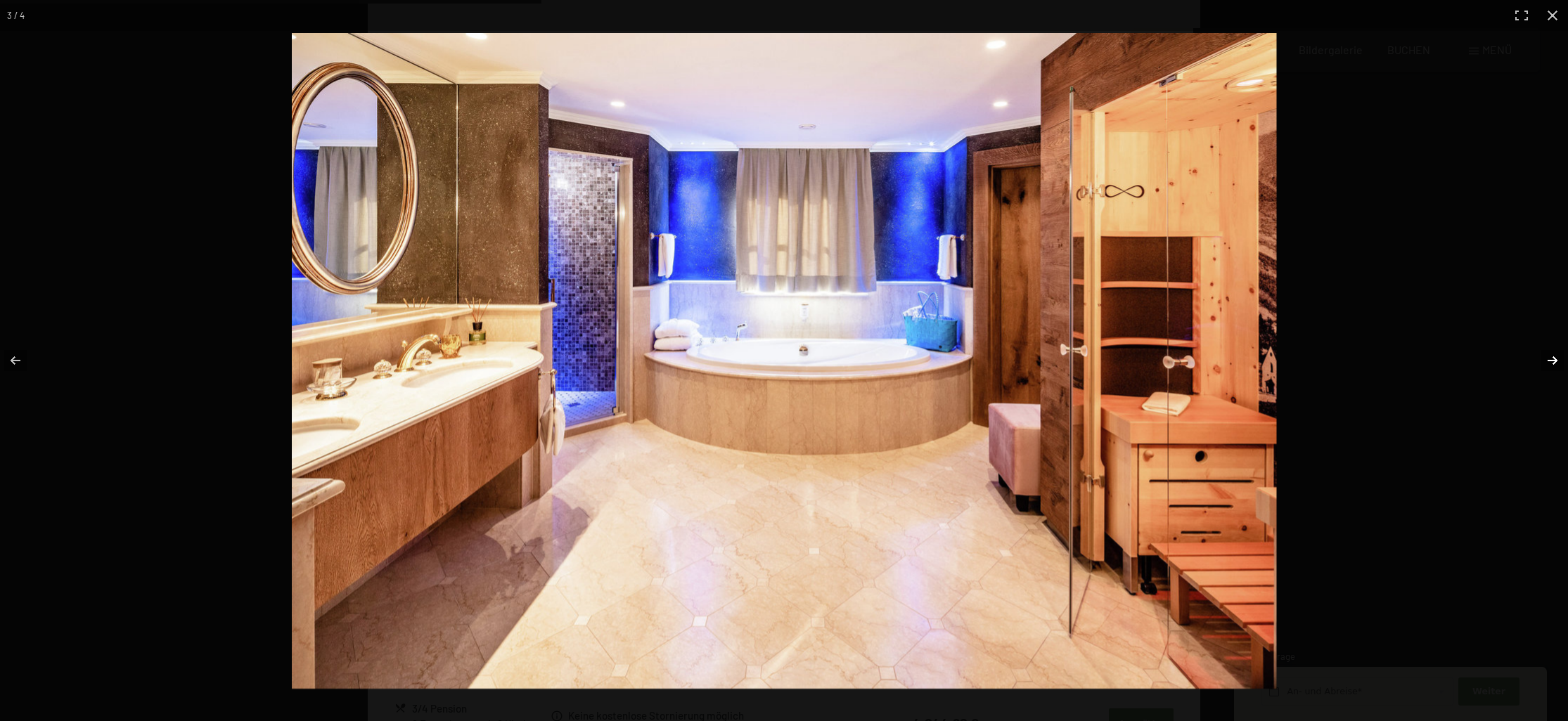
click at [1549, 356] on button "button" at bounding box center [1544, 360] width 50 height 71
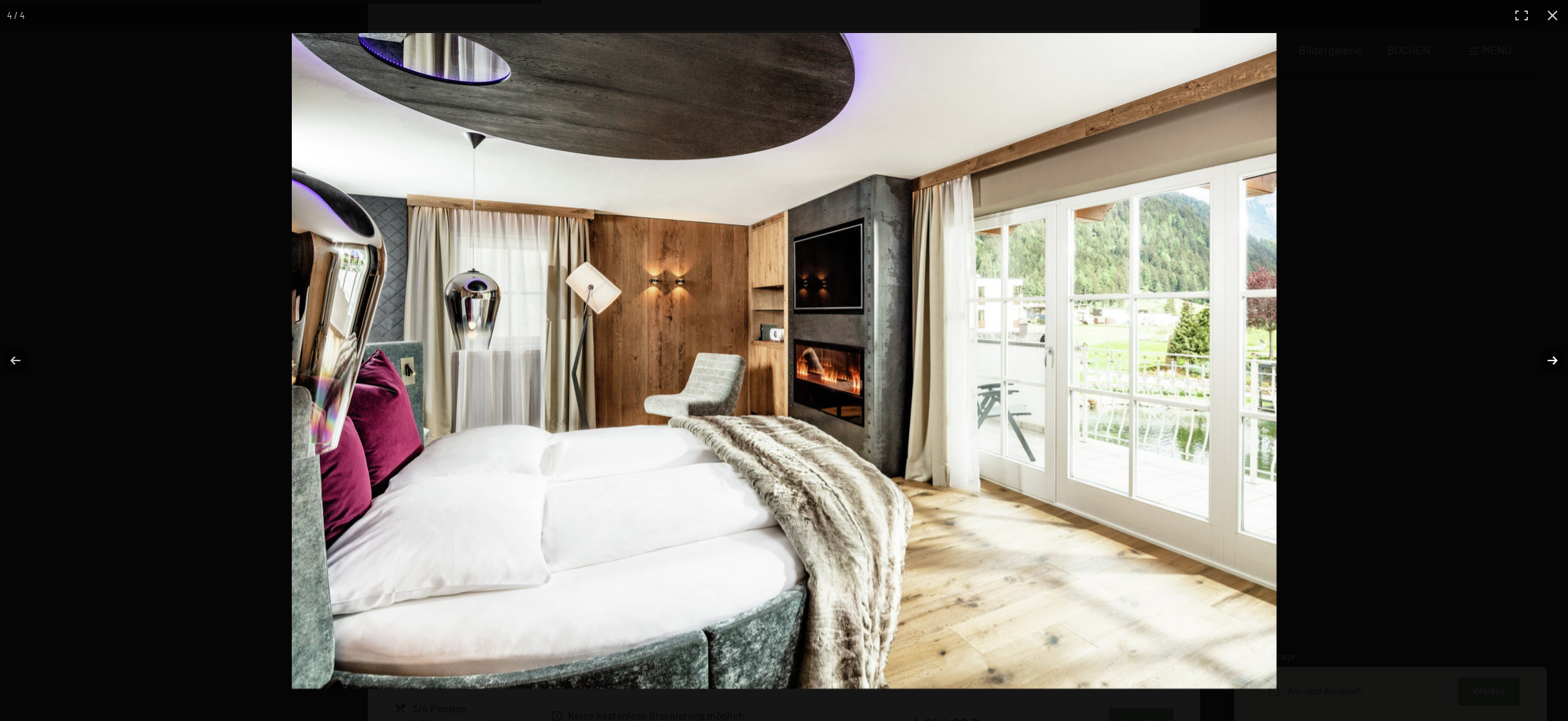
click at [1549, 356] on button "button" at bounding box center [1544, 360] width 50 height 71
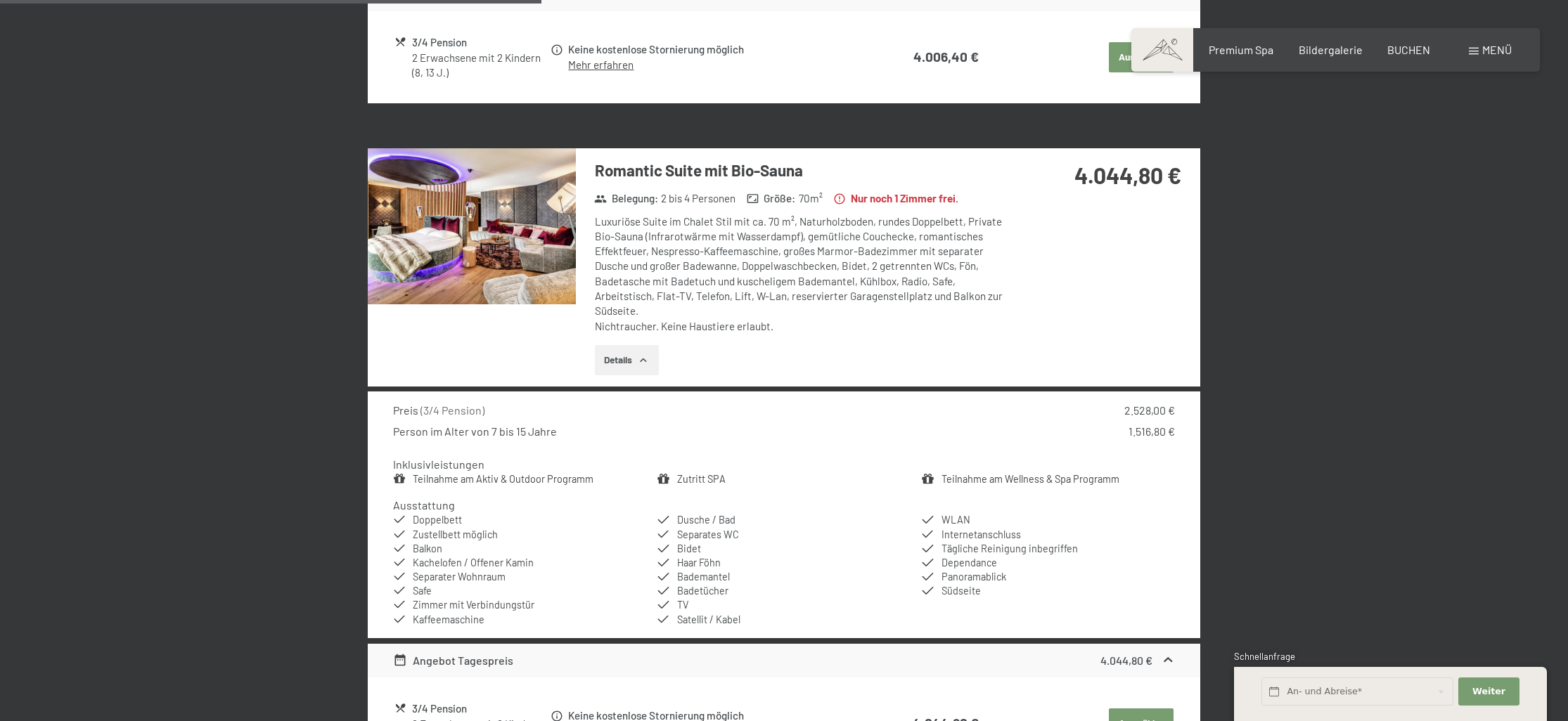
click at [0, 0] on button "button" at bounding box center [0, 0] width 0 height 0
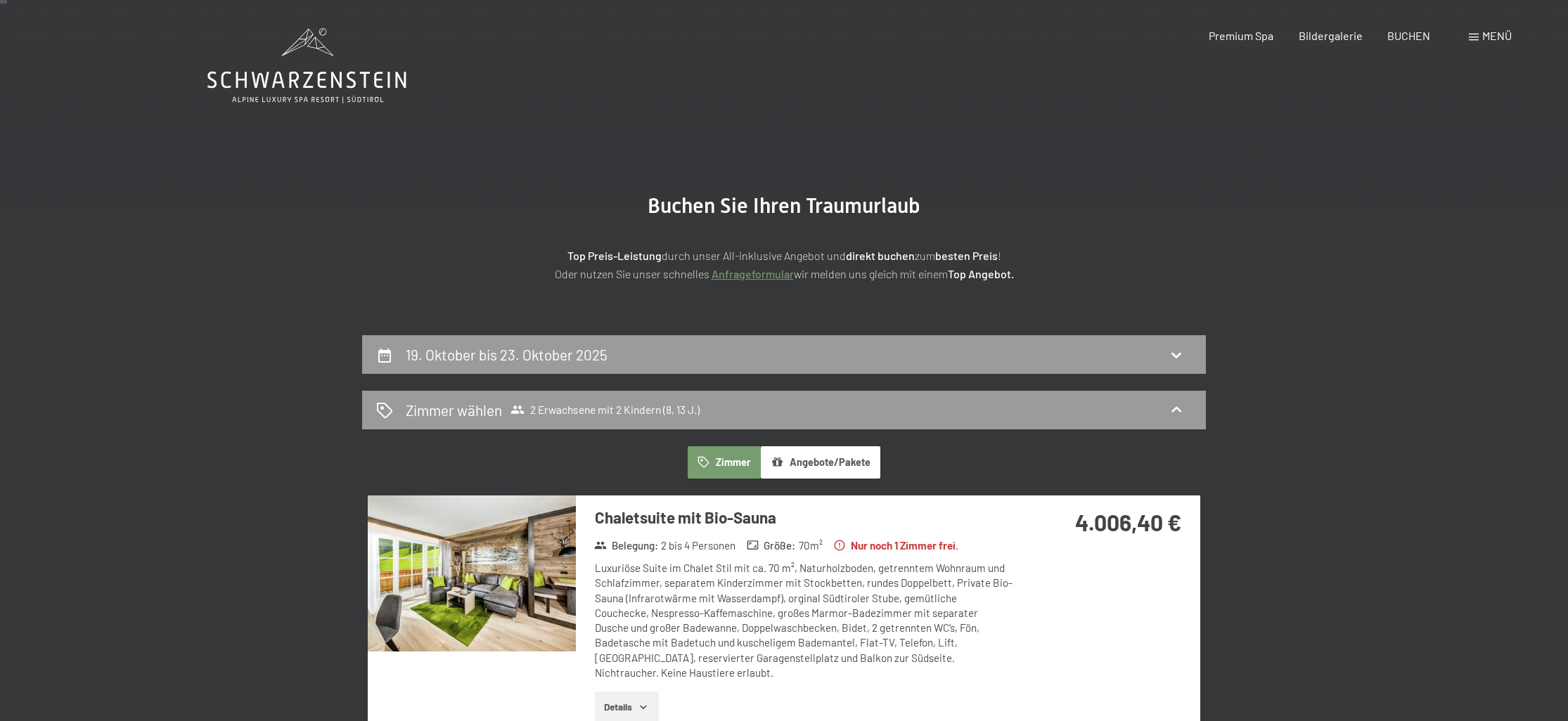
scroll to position [0, 0]
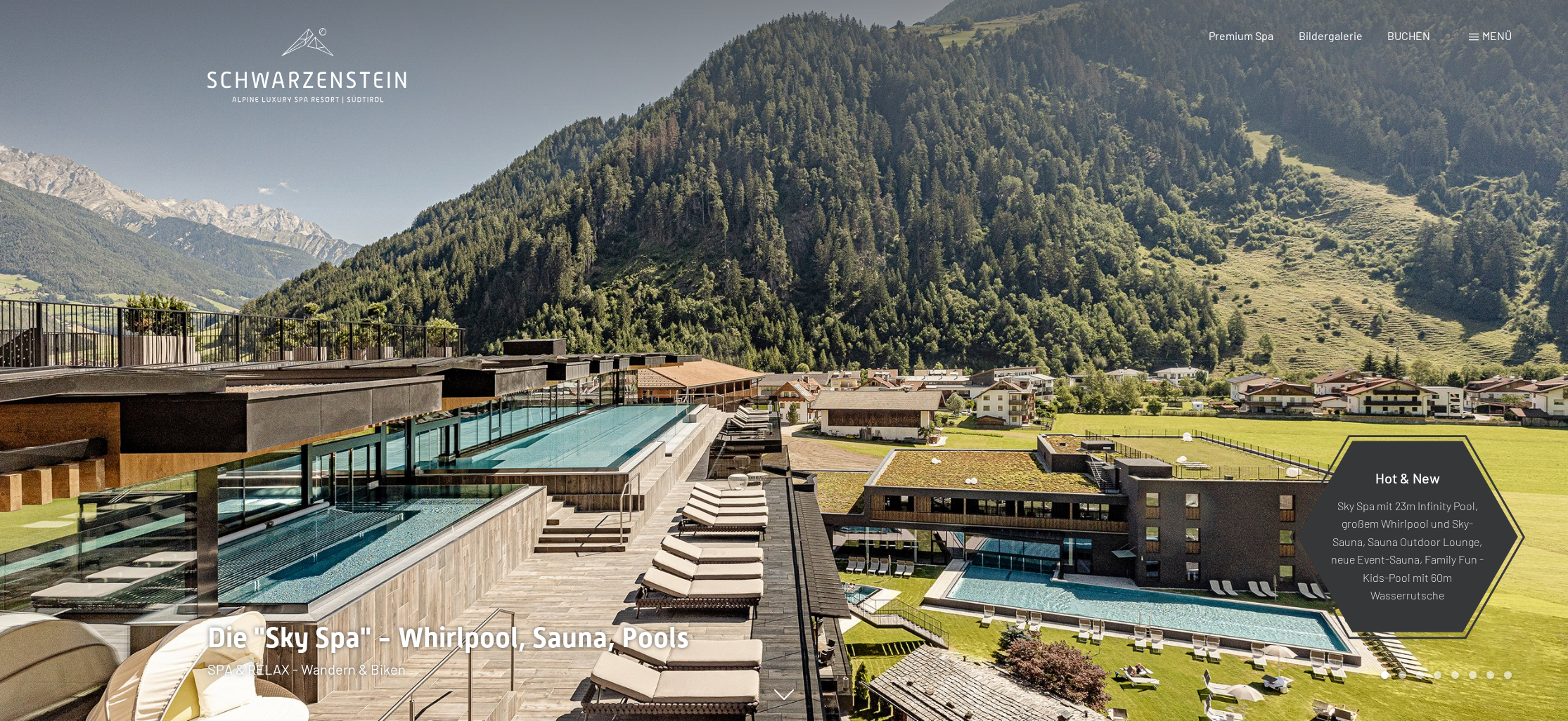
click at [1414, 36] on span "BUCHEN" at bounding box center [1409, 35] width 43 height 14
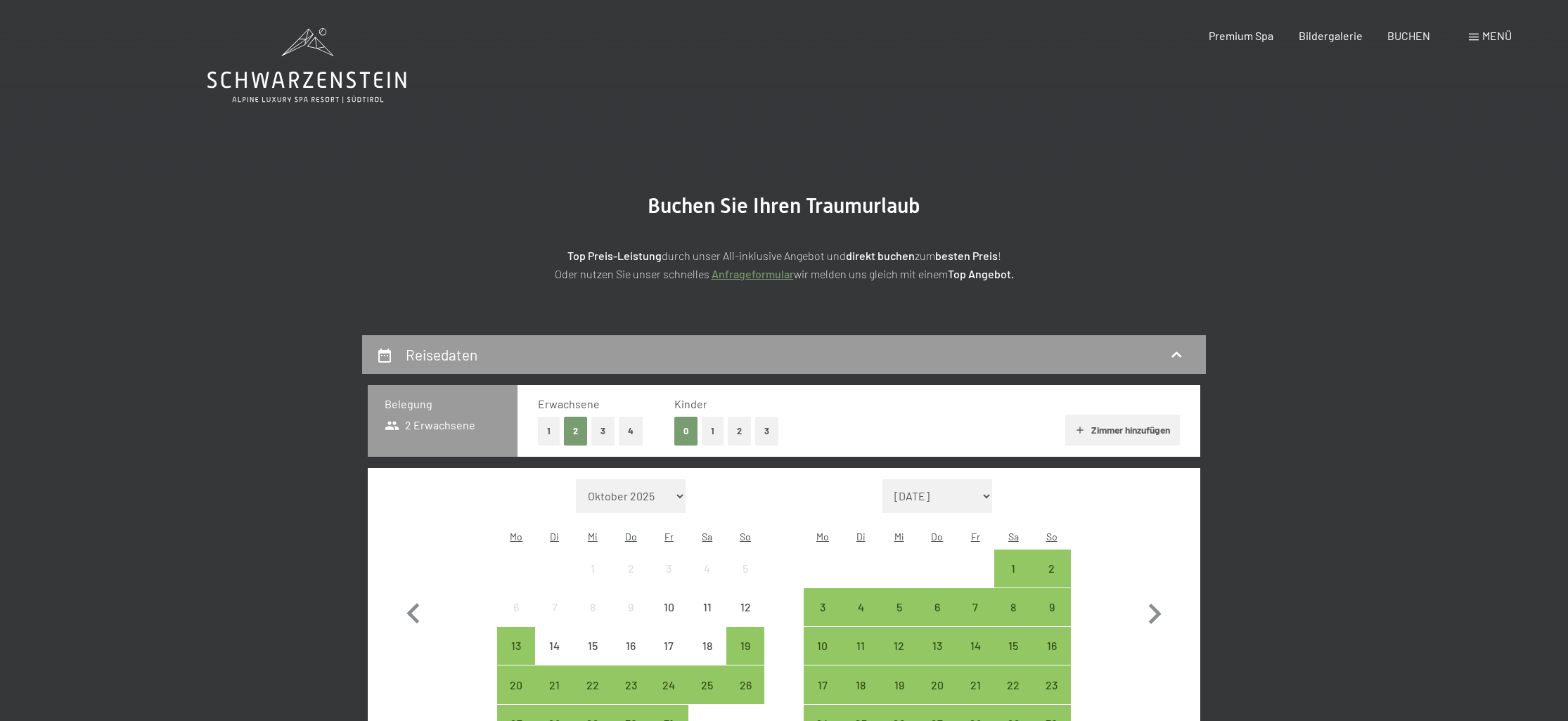
click at [735, 425] on button "2" at bounding box center [739, 431] width 23 height 29
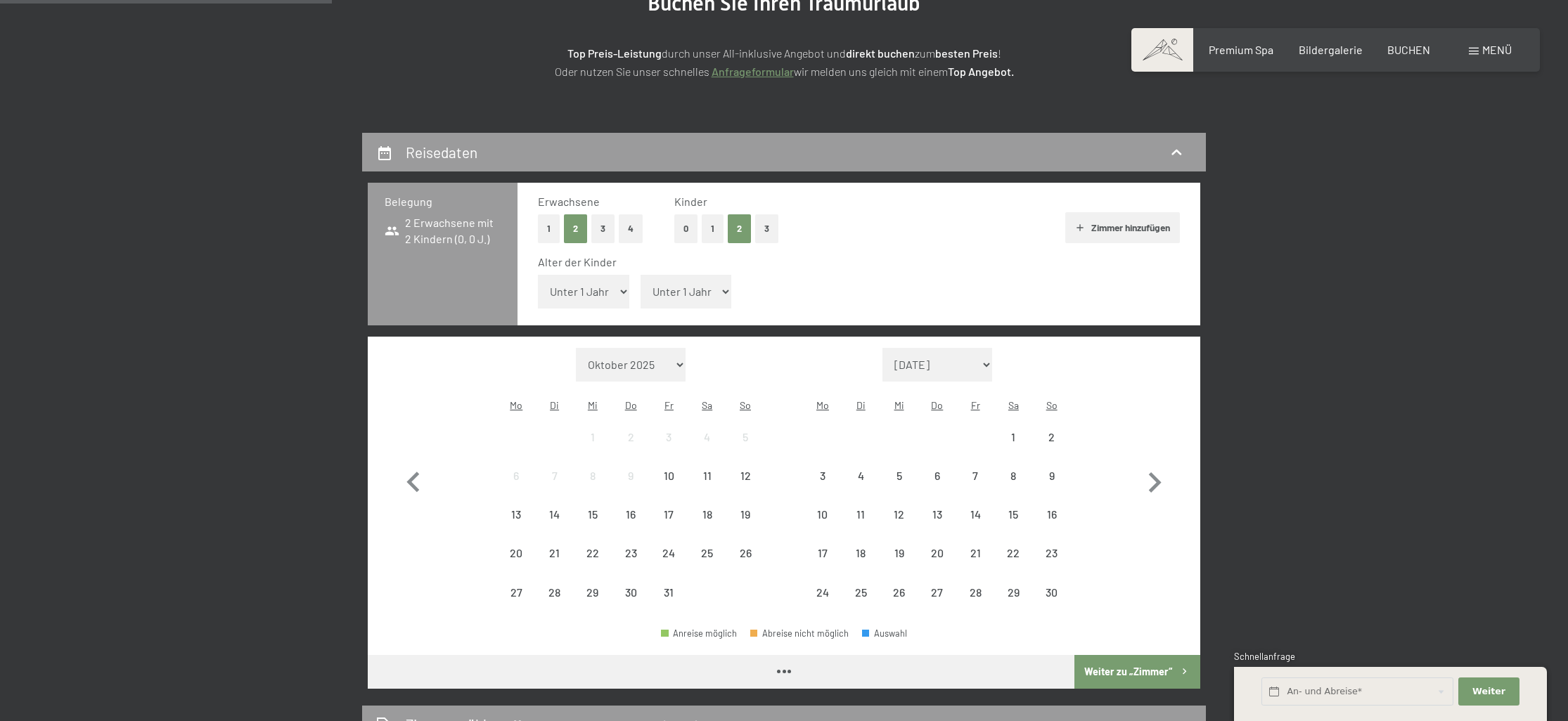
scroll to position [346, 0]
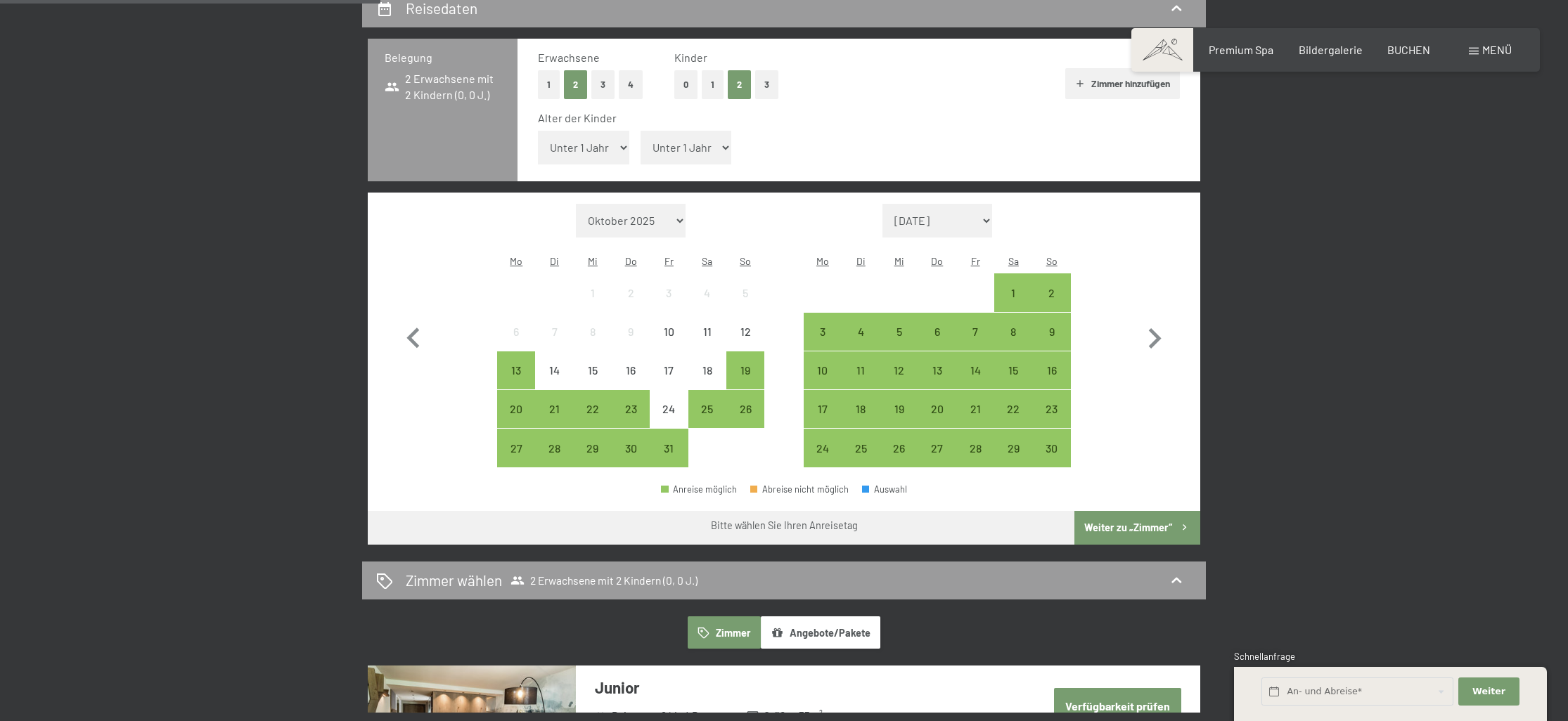
select select "8"
select select "13"
click at [448, 422] on div "Monat/Jahr Oktober 2025 November 2025 Dezember 2025 Januar 2026 Februar 2026 Mä…" at bounding box center [784, 336] width 783 height 264
click at [506, 391] on div "20" at bounding box center [516, 409] width 35 height 35
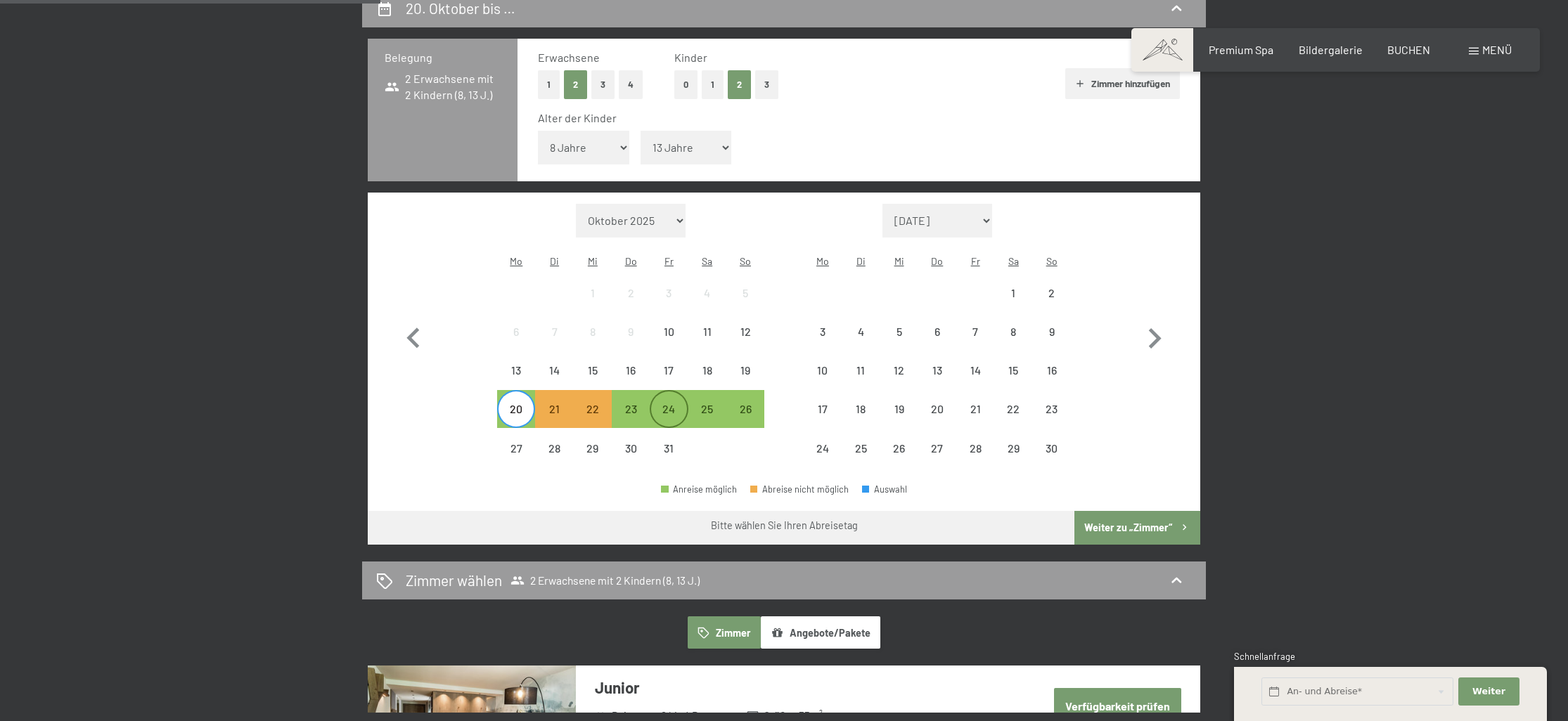
click at [680, 403] on div "24" at bounding box center [669, 421] width 35 height 35
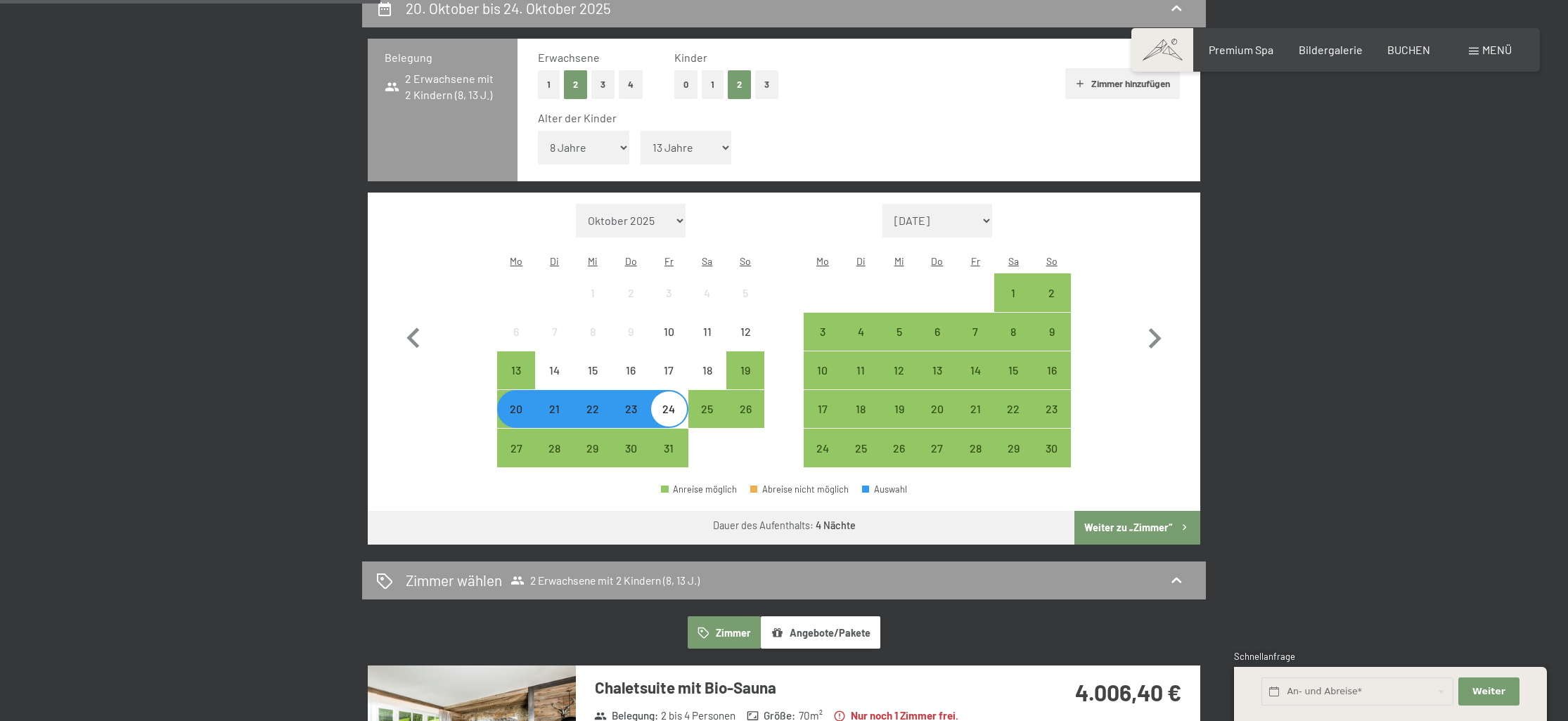
click at [502, 403] on div "20" at bounding box center [516, 421] width 35 height 35
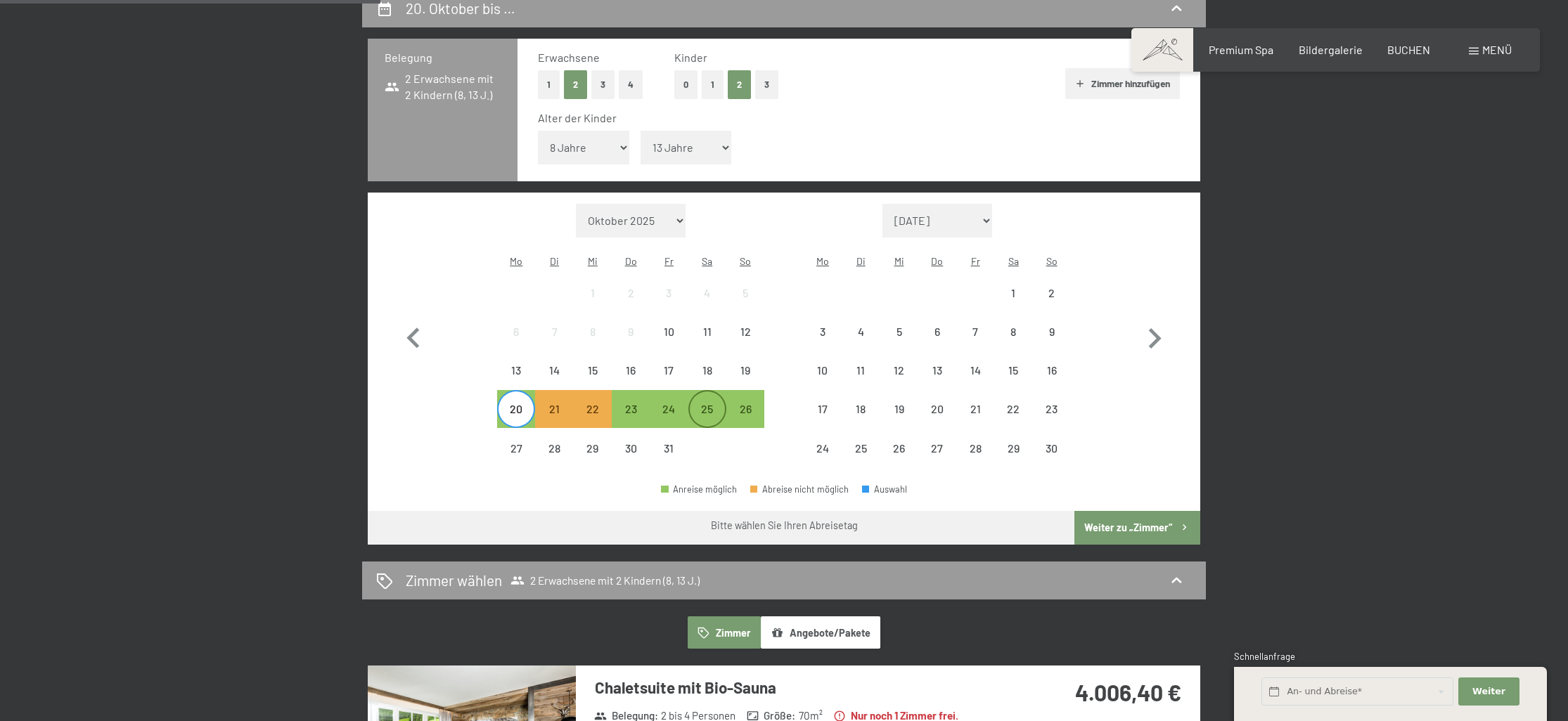
click at [711, 403] on div "25" at bounding box center [707, 421] width 35 height 35
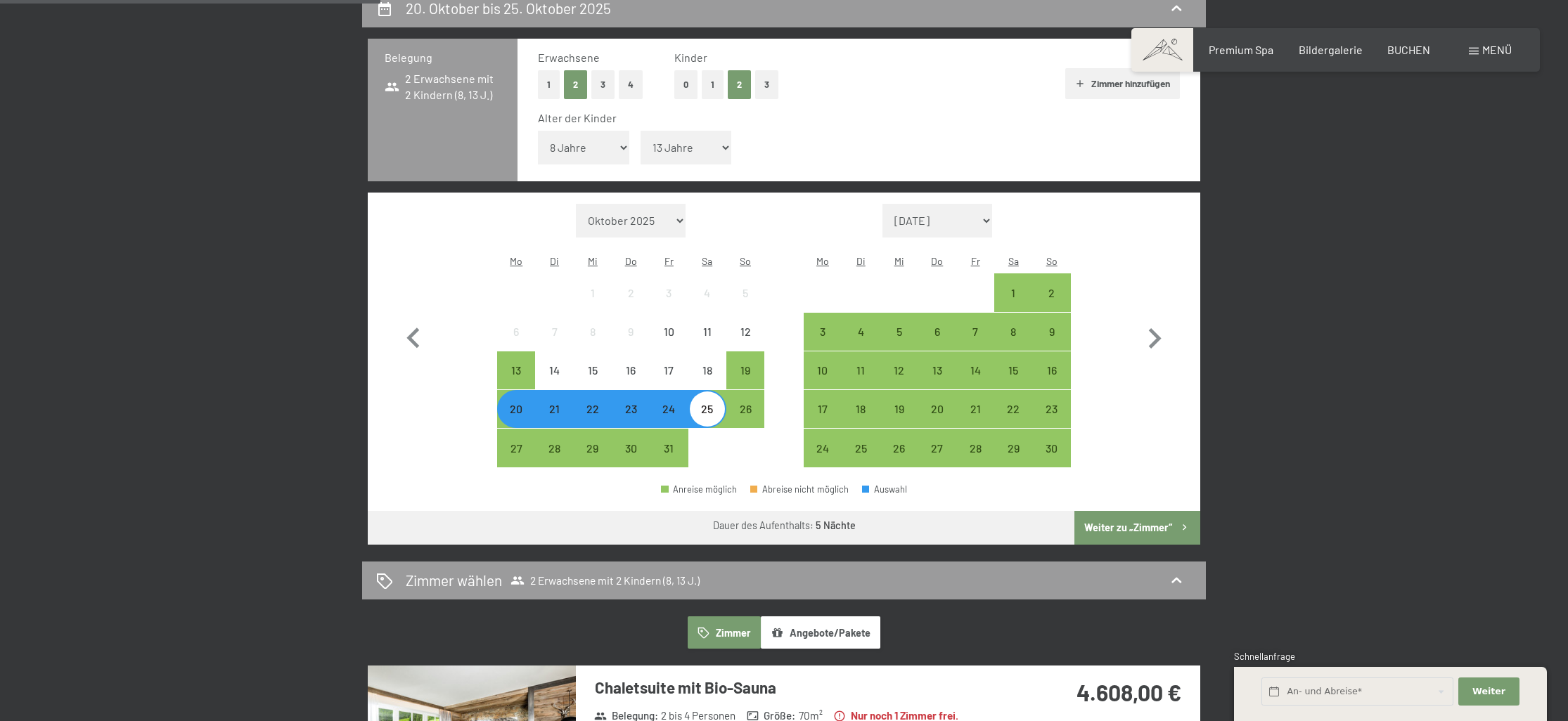
click at [1142, 511] on button "Weiter zu „Zimmer“" at bounding box center [1137, 528] width 126 height 34
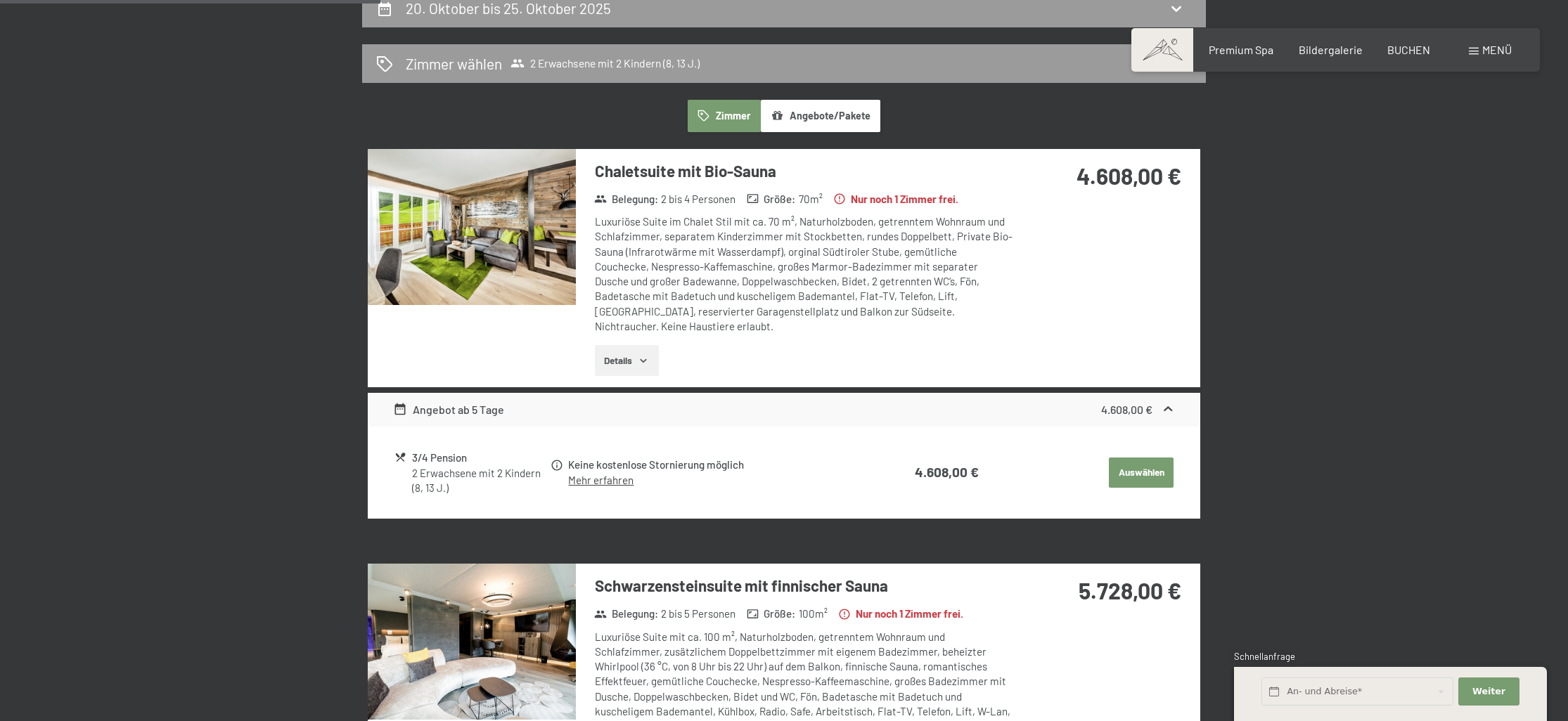
scroll to position [335, 0]
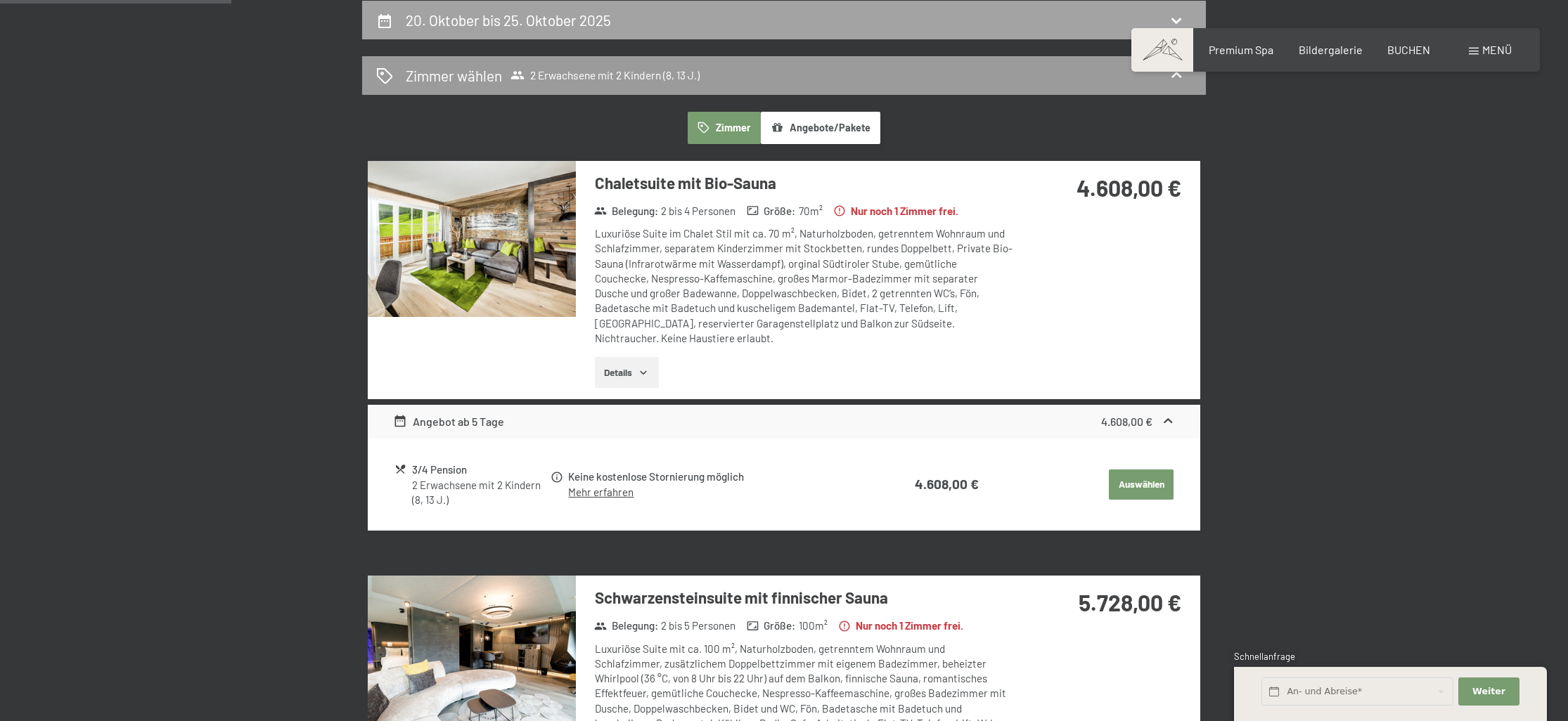
click at [470, 10] on div "20. Oktober bis 25. Oktober 2025" at bounding box center [511, 20] width 211 height 20
select select "8"
select select "13"
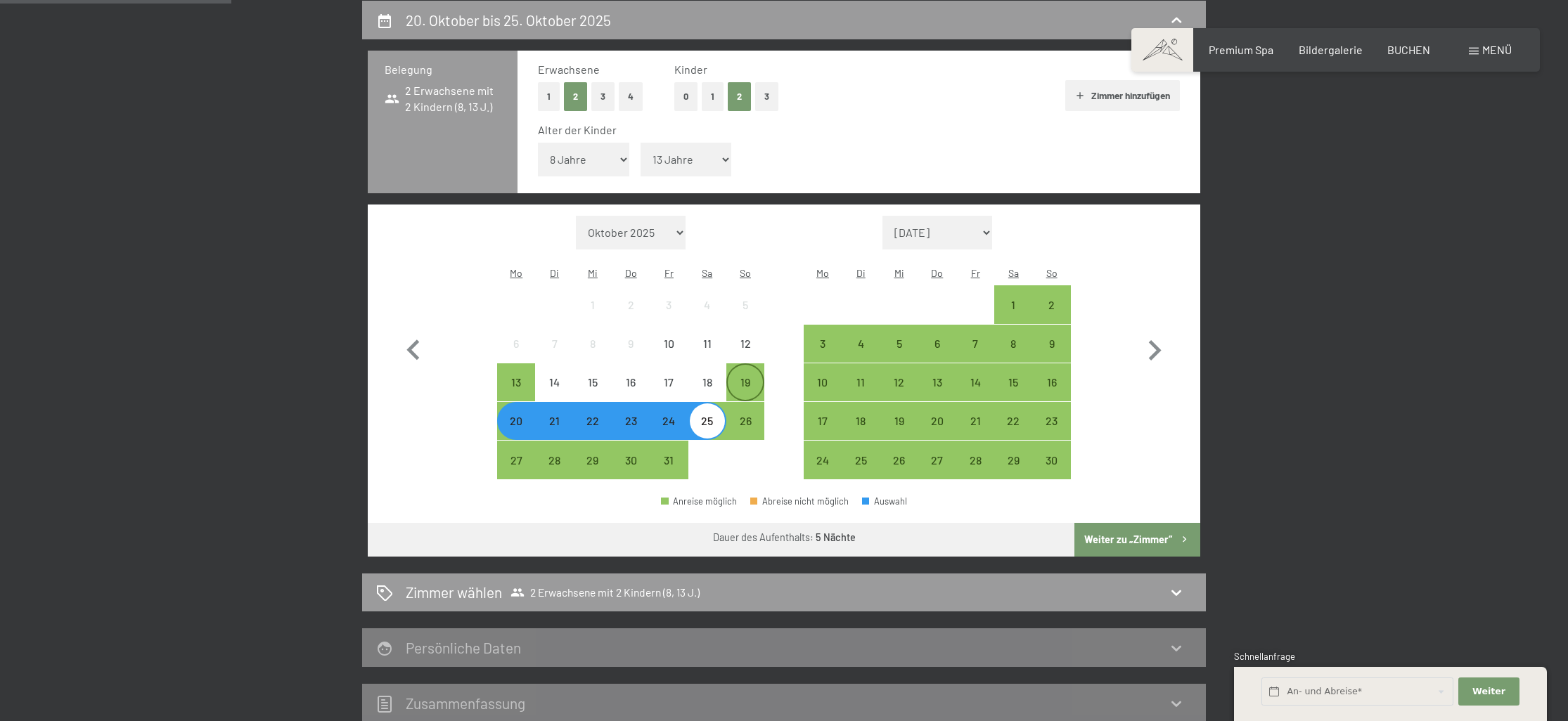
click at [747, 377] on div "19" at bounding box center [745, 394] width 35 height 35
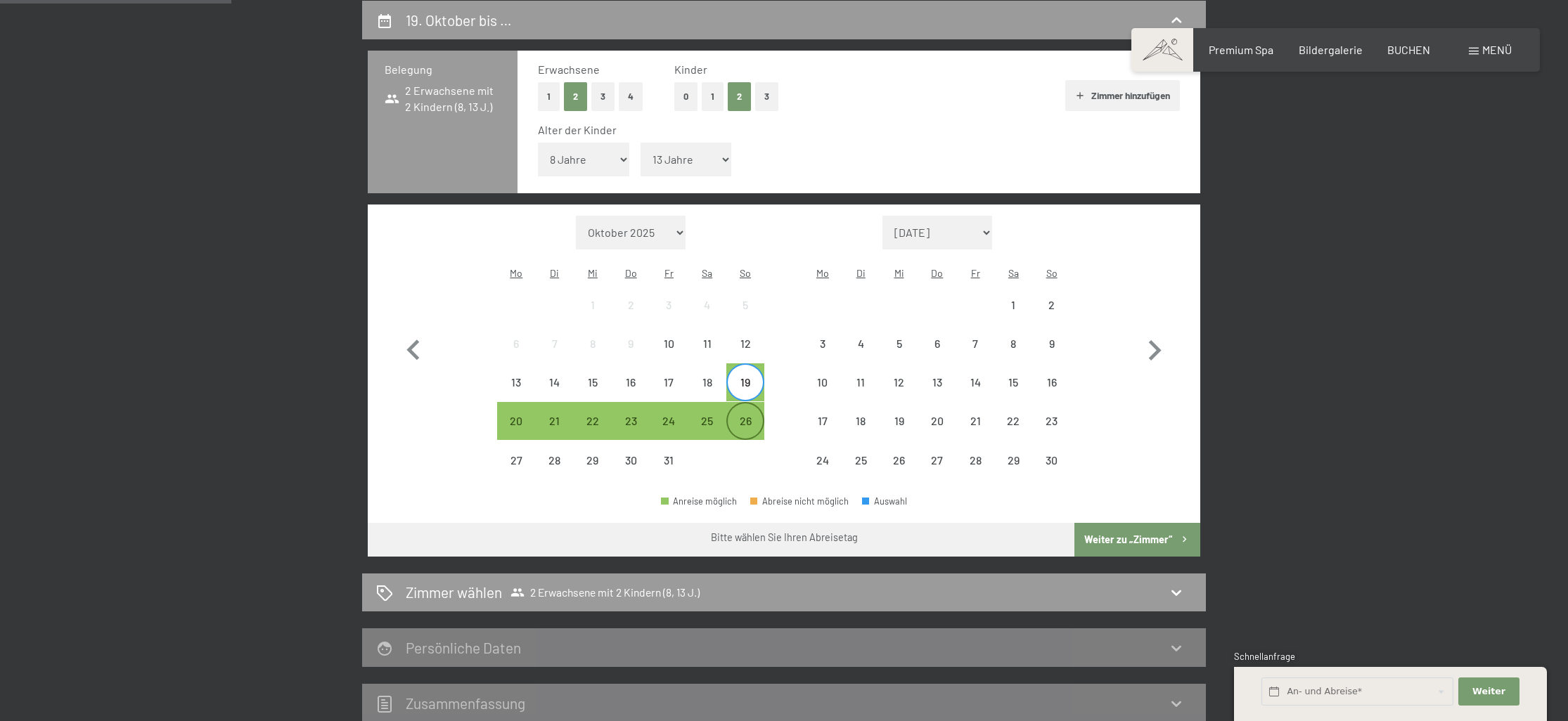
click at [754, 415] on div "26" at bounding box center [745, 433] width 35 height 35
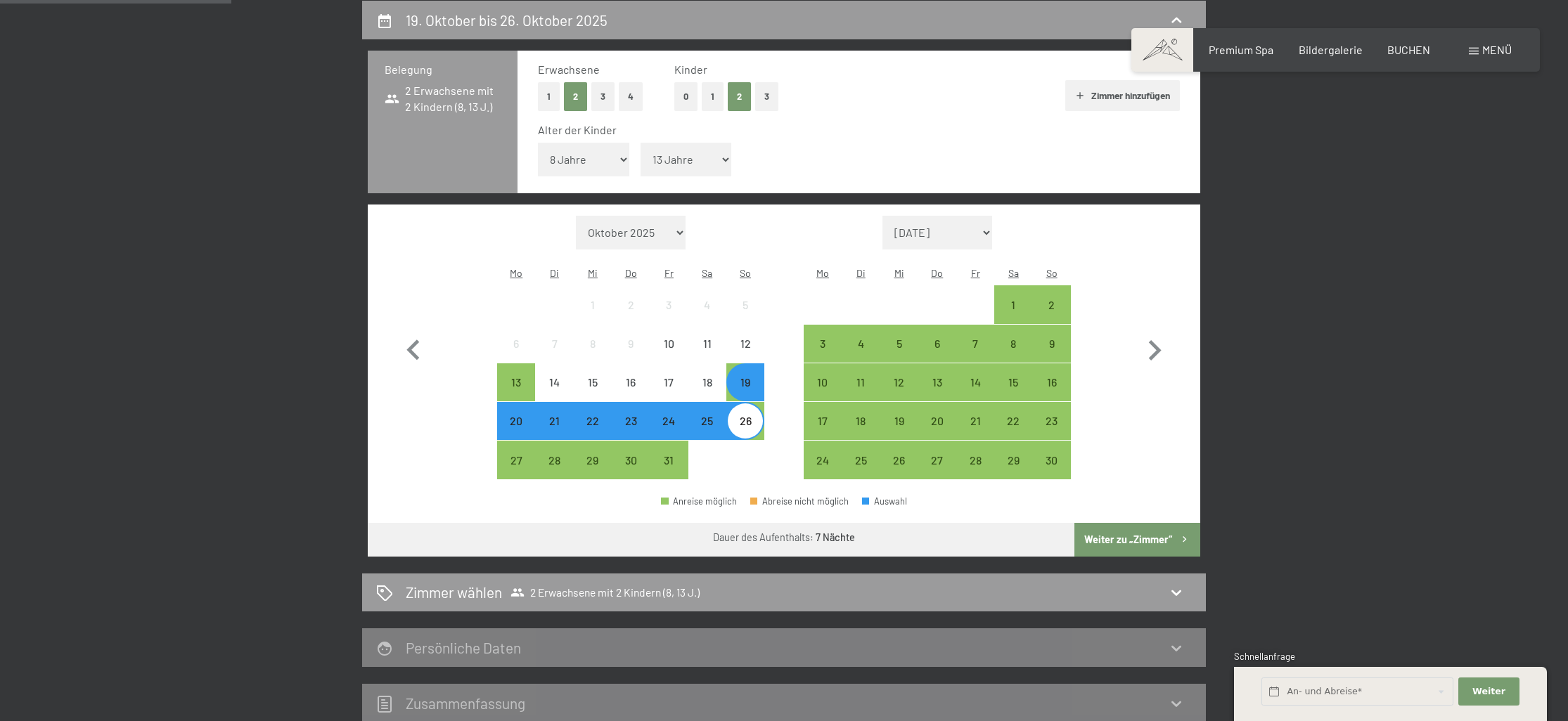
click at [1159, 523] on button "Weiter zu „Zimmer“" at bounding box center [1137, 539] width 126 height 34
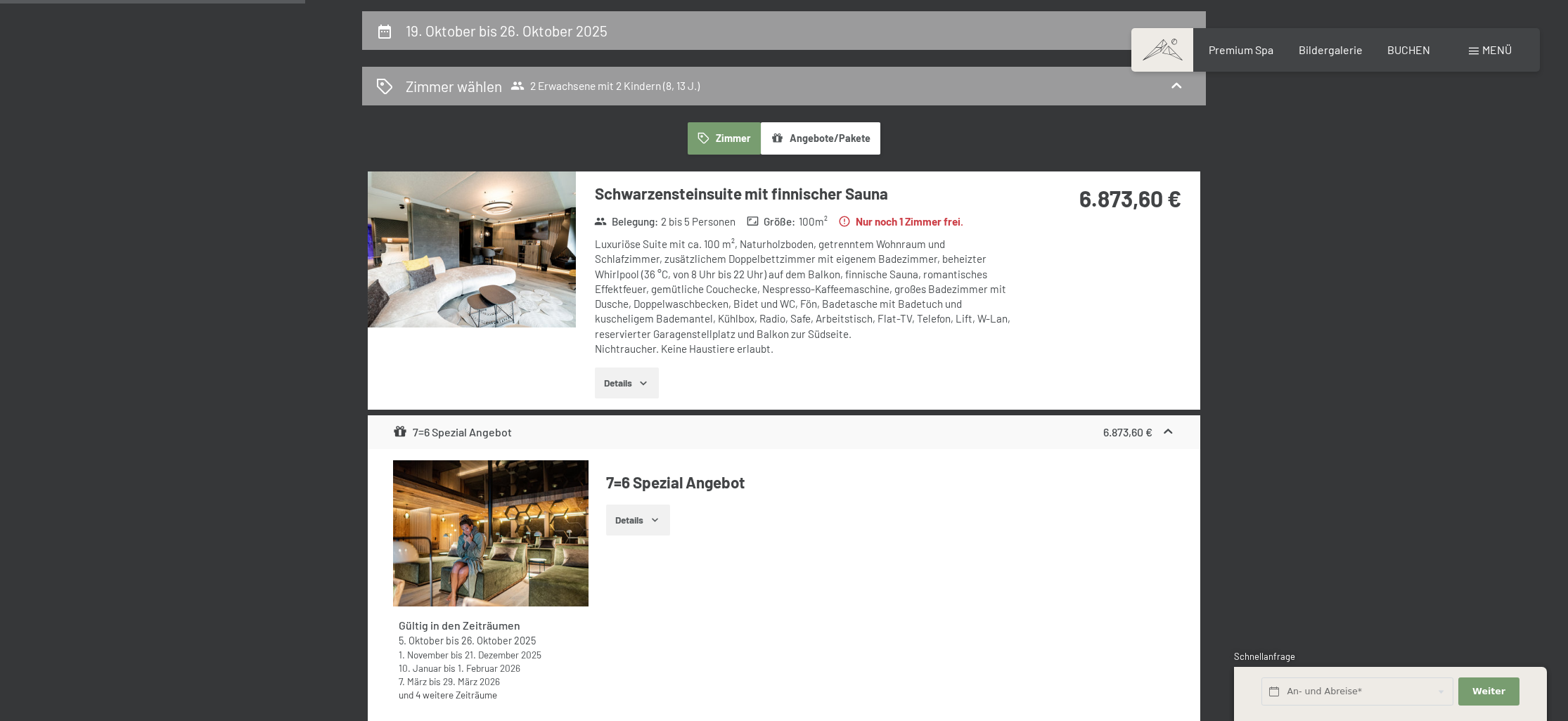
scroll to position [319, 0]
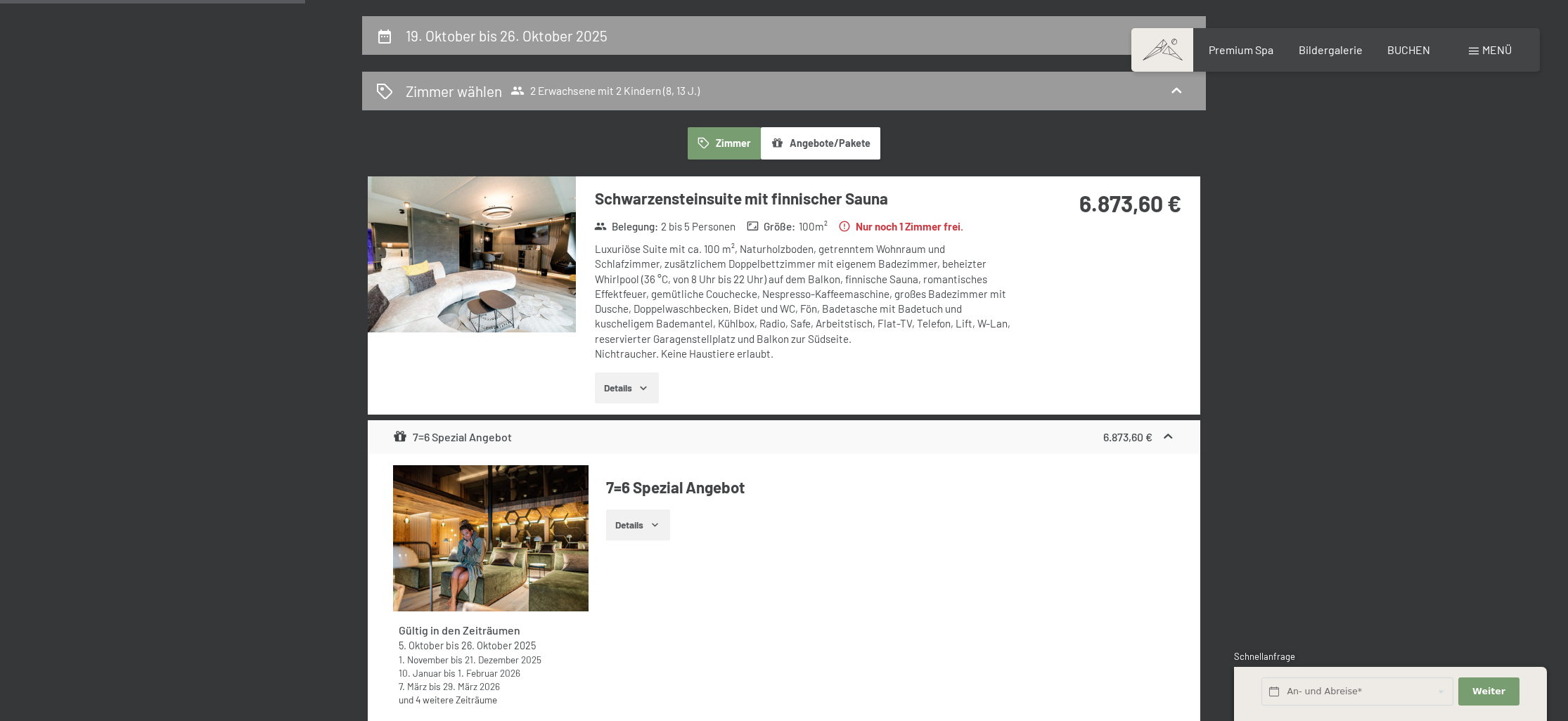
click at [512, 280] on img at bounding box center [472, 255] width 208 height 156
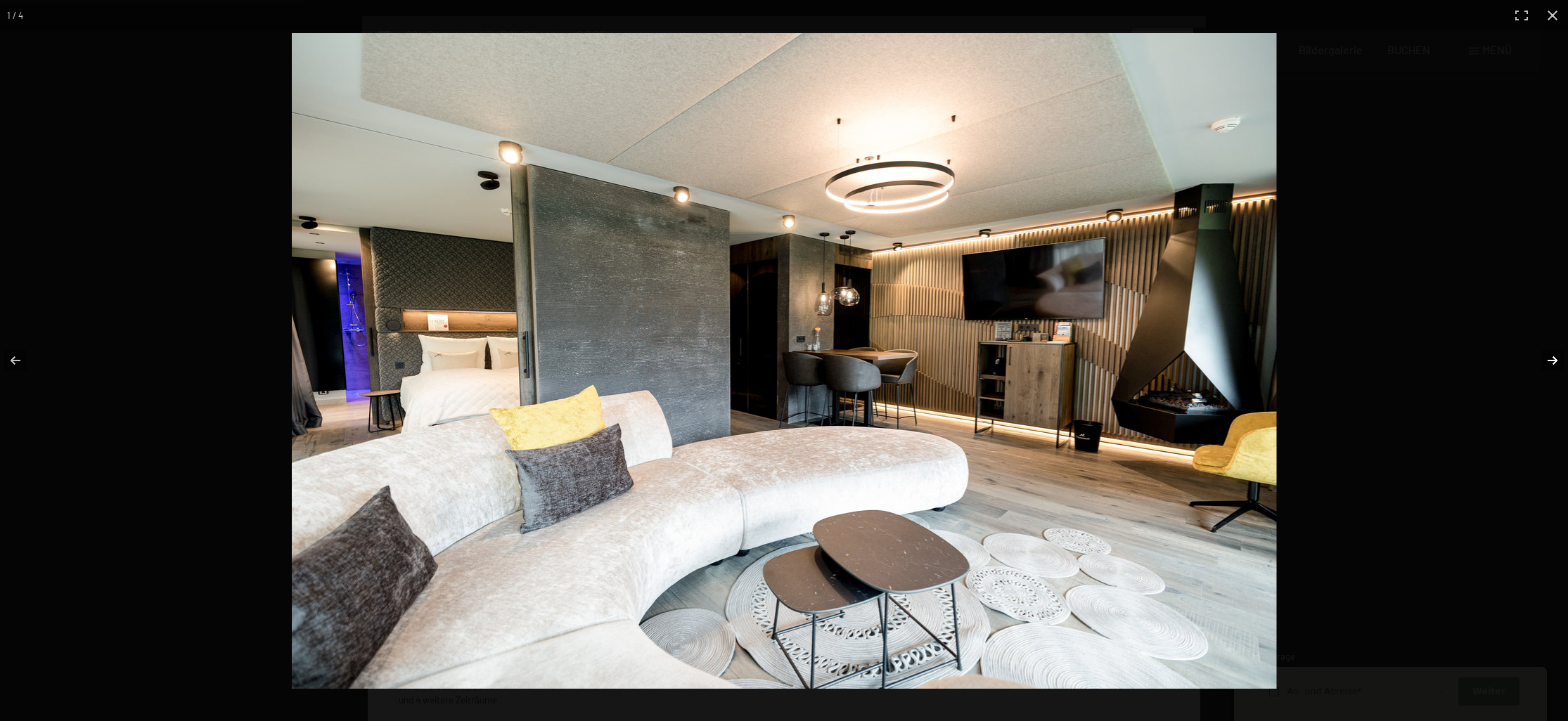
click at [1542, 363] on button "button" at bounding box center [1544, 360] width 50 height 71
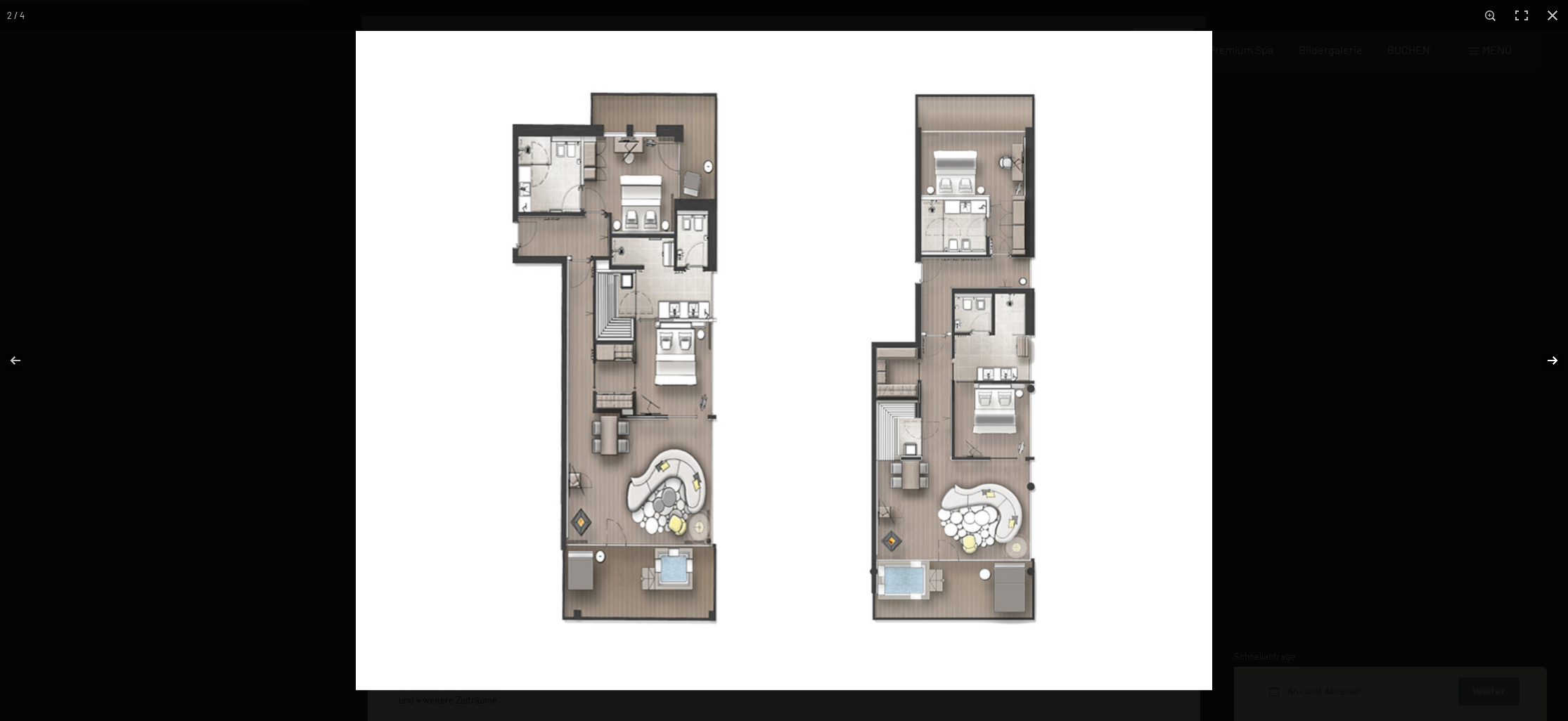
click at [1542, 363] on button "button" at bounding box center [1544, 360] width 50 height 71
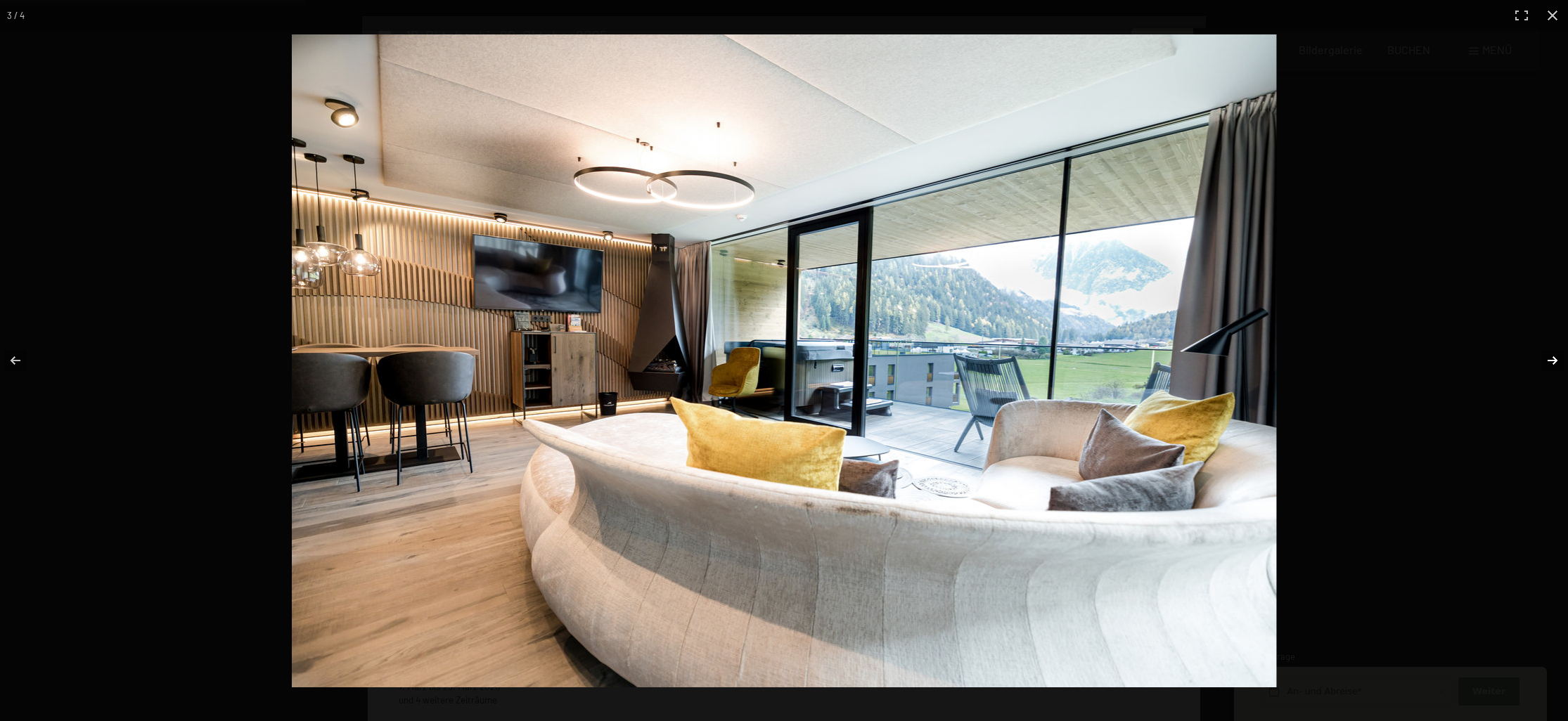
click at [1542, 363] on button "button" at bounding box center [1544, 360] width 50 height 71
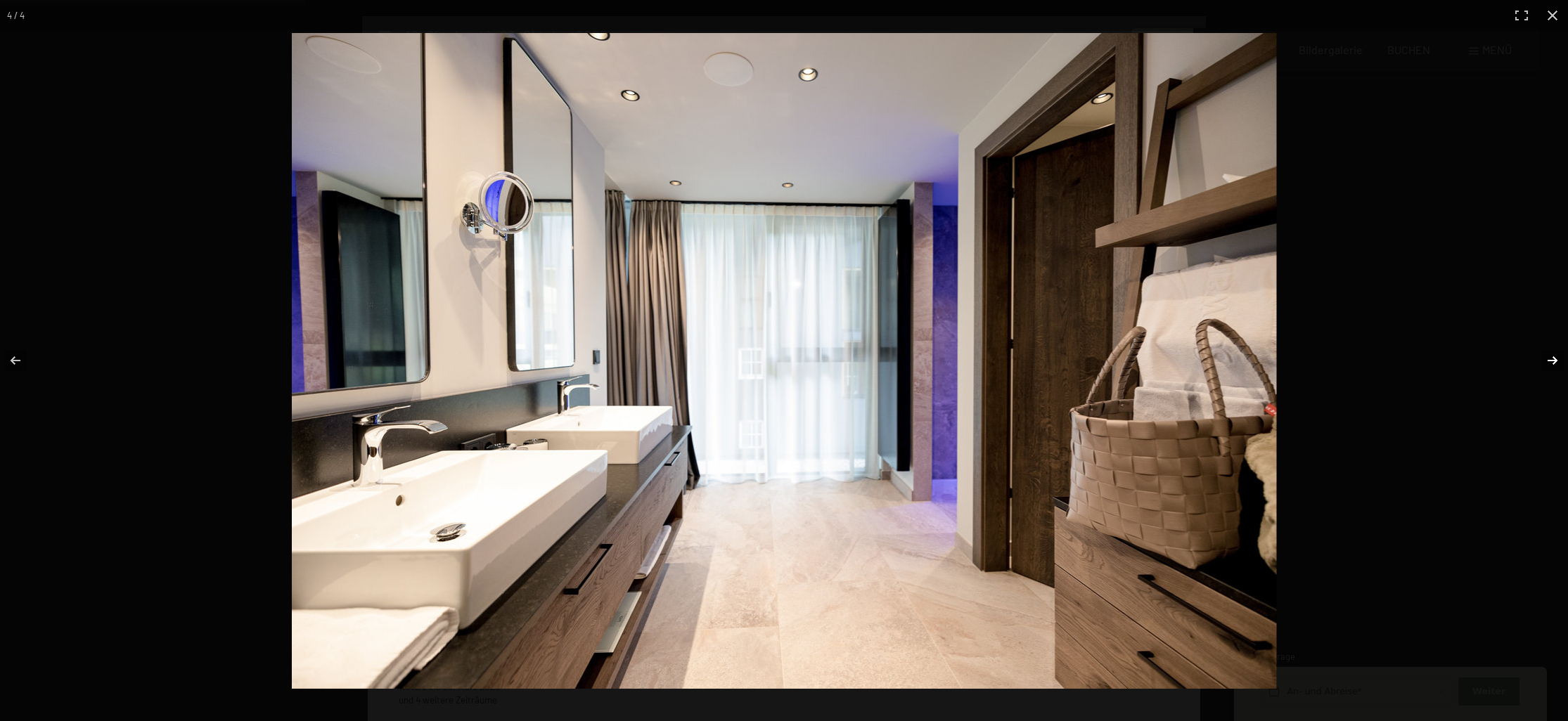
click at [1542, 363] on button "button" at bounding box center [1544, 360] width 50 height 71
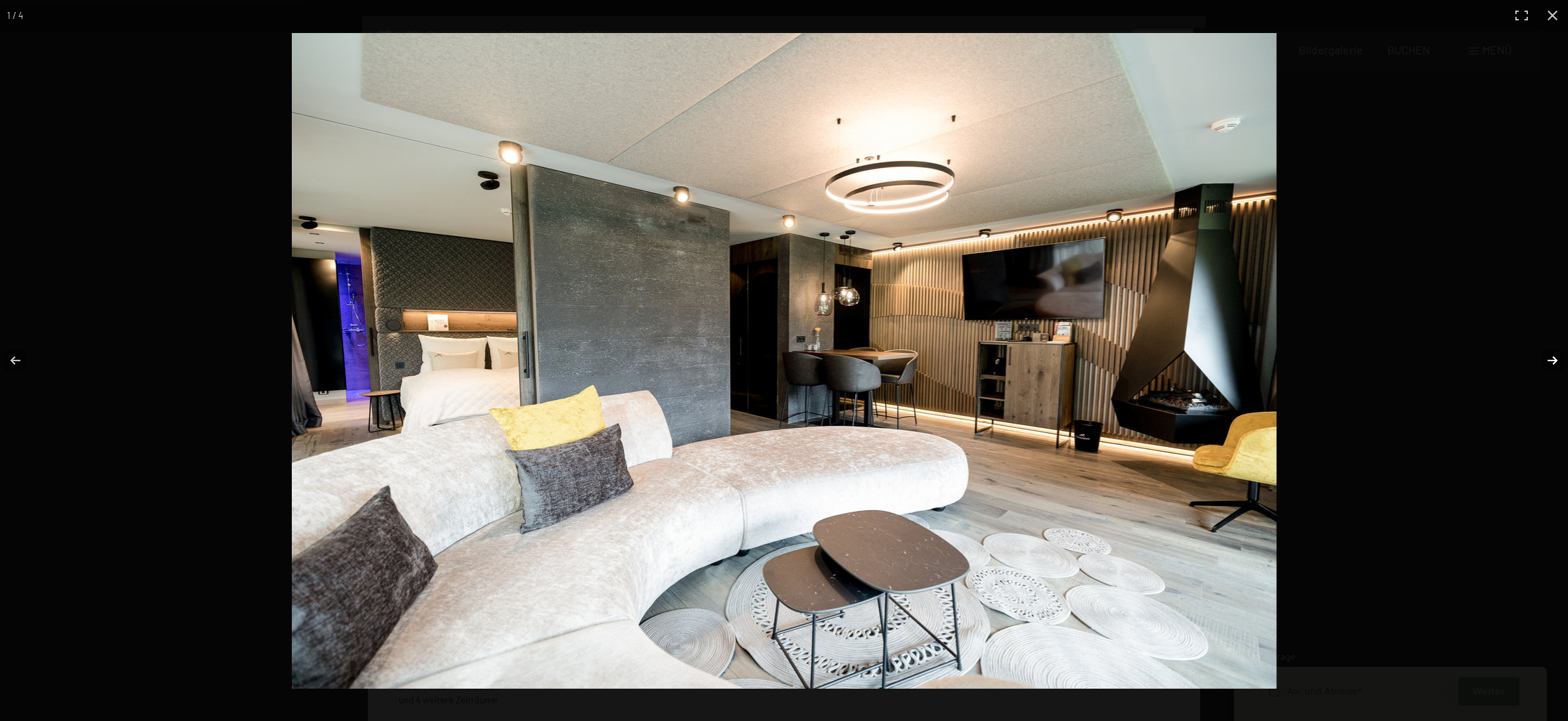
click at [1542, 363] on button "button" at bounding box center [1544, 360] width 50 height 71
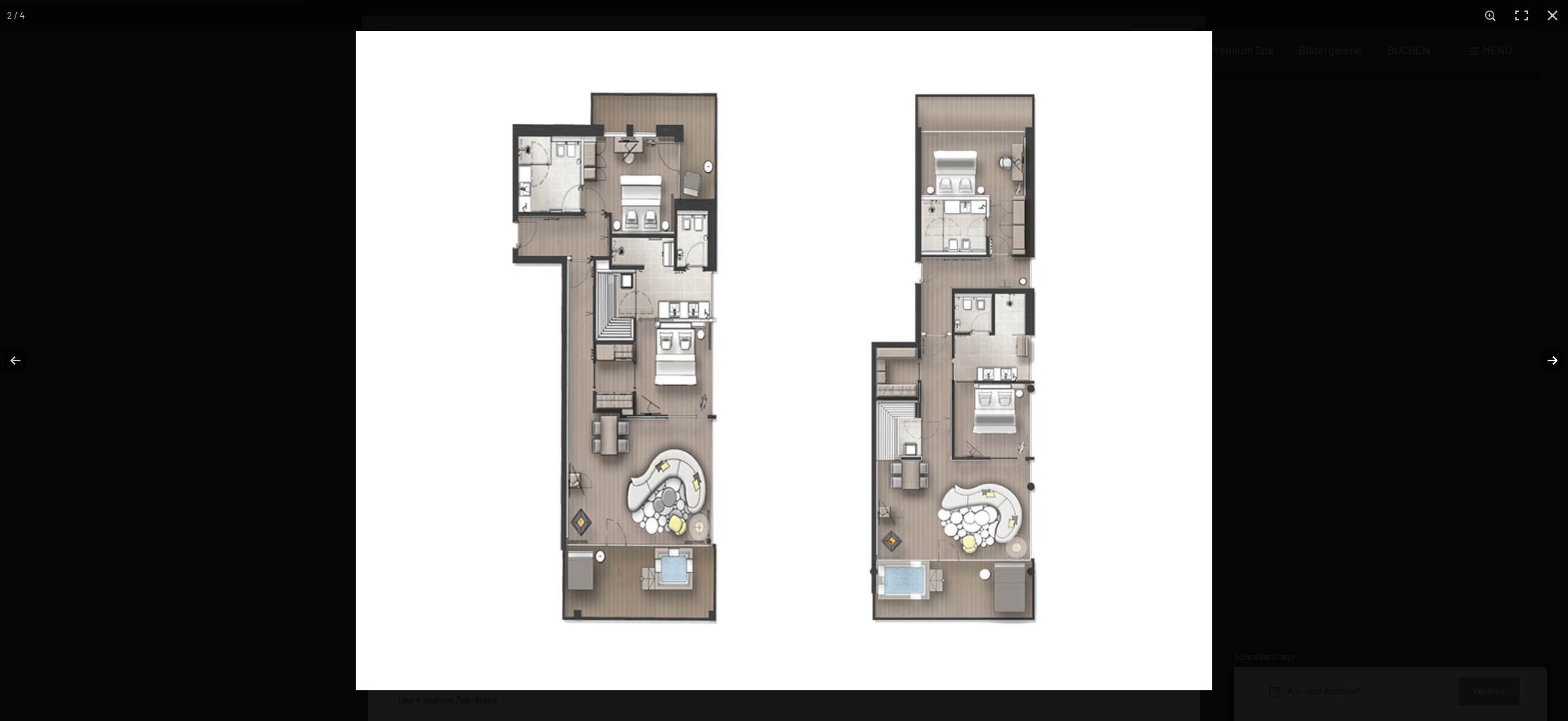
click at [1542, 363] on button "button" at bounding box center [1544, 360] width 50 height 71
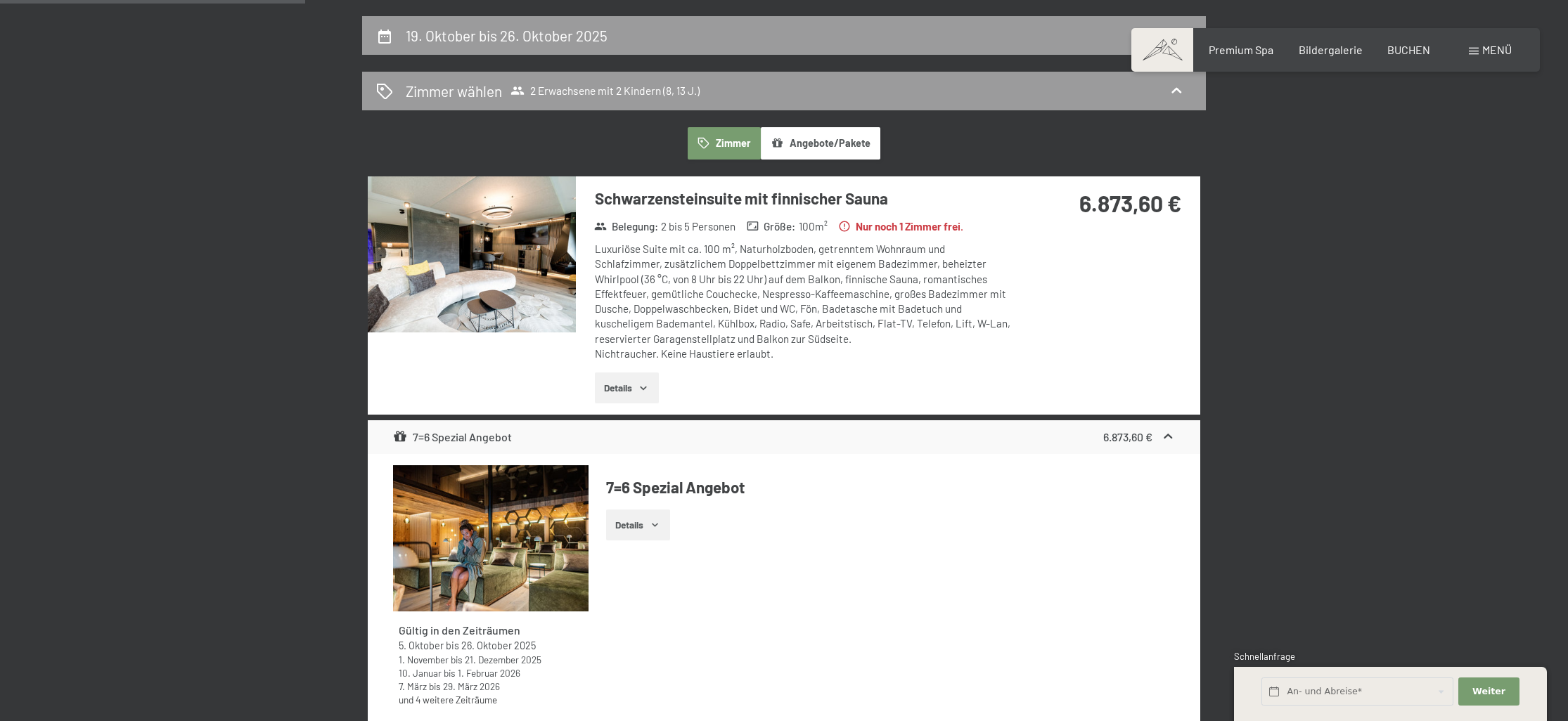
click at [0, 0] on button "button" at bounding box center [0, 0] width 0 height 0
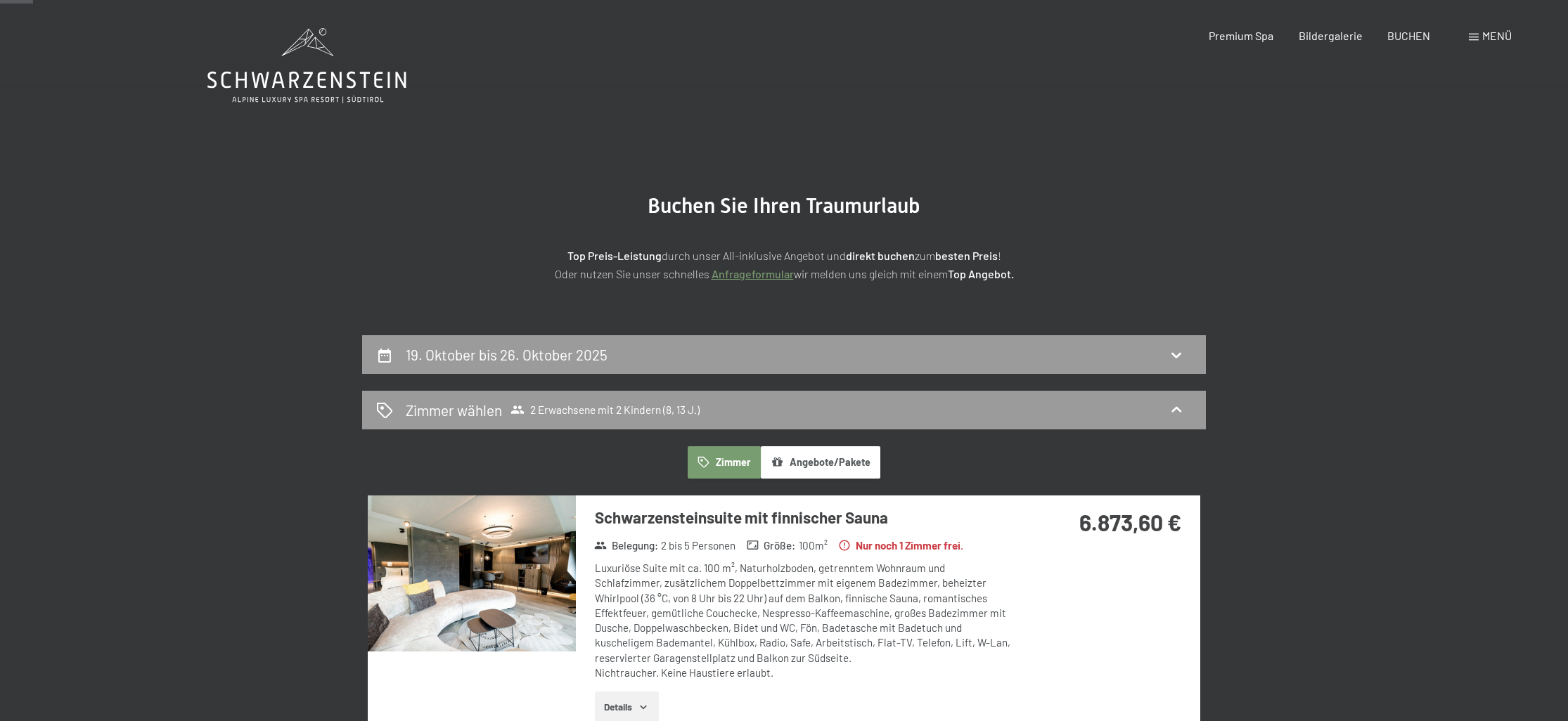
scroll to position [0, 0]
click at [485, 331] on section "Buchen Sie Ihren Traumurlaub Top Preis-Leistung durch unser All-inklusive Angeb…" at bounding box center [784, 237] width 1568 height 195
click at [418, 367] on div "19. Oktober bis 26. Oktober 2025" at bounding box center [784, 354] width 844 height 38
select select "8"
select select "13"
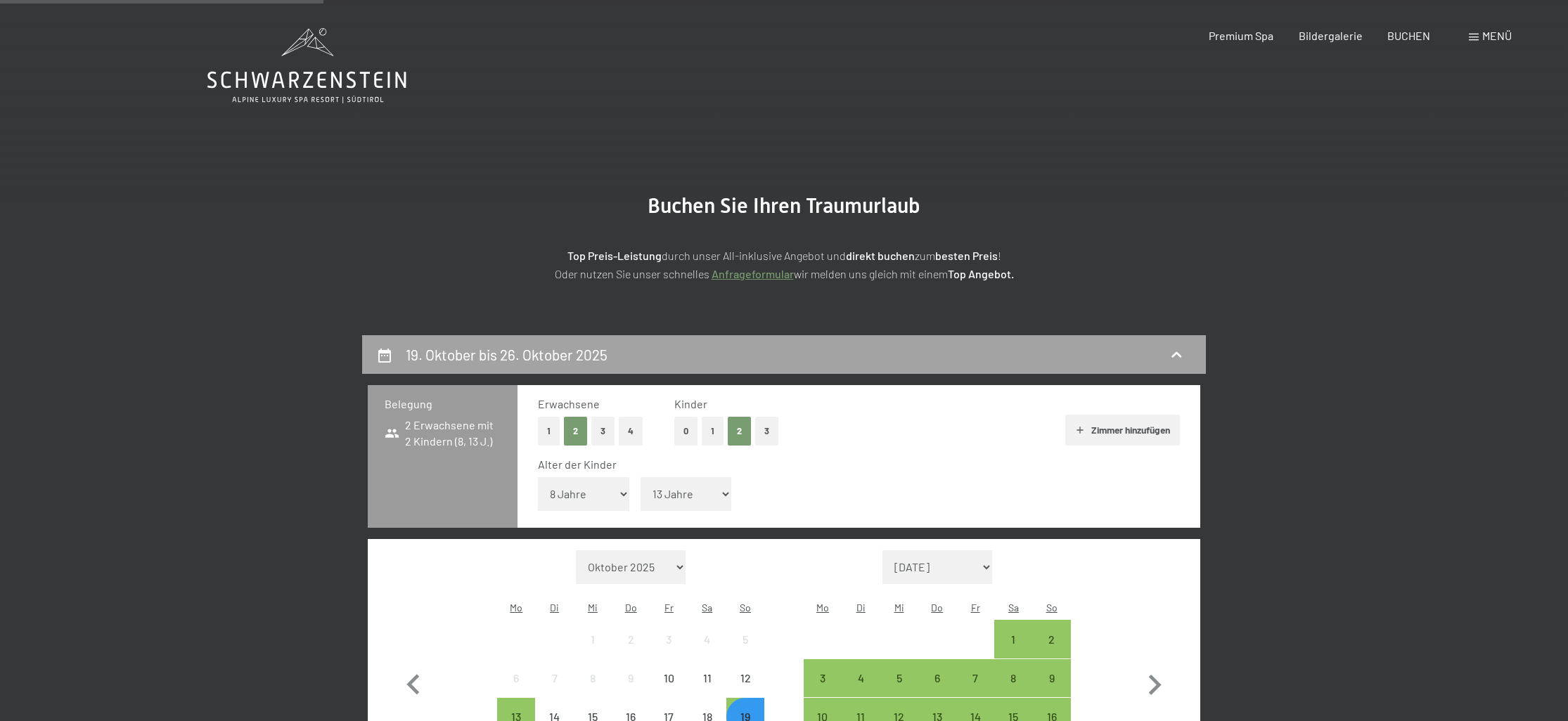
scroll to position [335, 0]
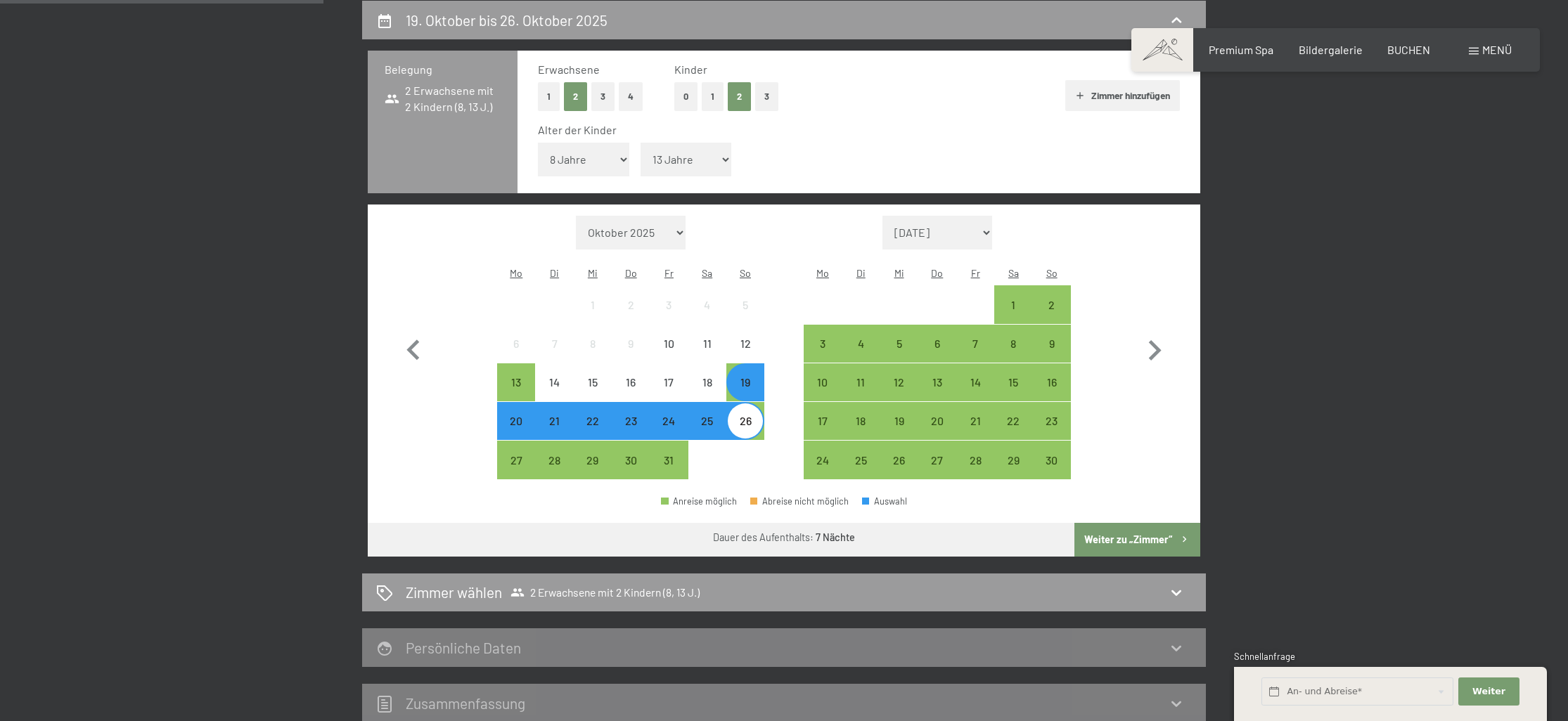
click at [741, 377] on div "19" at bounding box center [745, 394] width 35 height 35
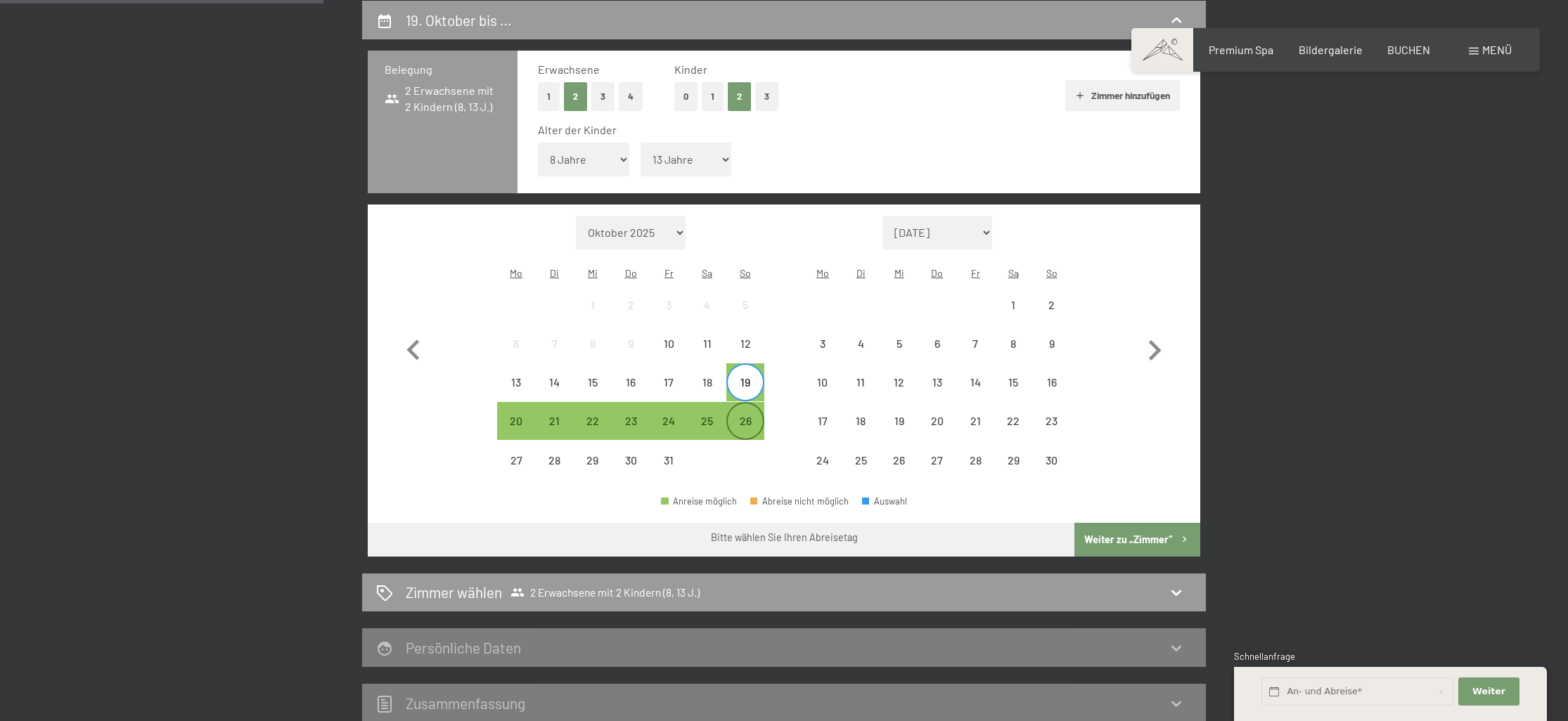
click at [749, 415] on div "26" at bounding box center [745, 433] width 35 height 35
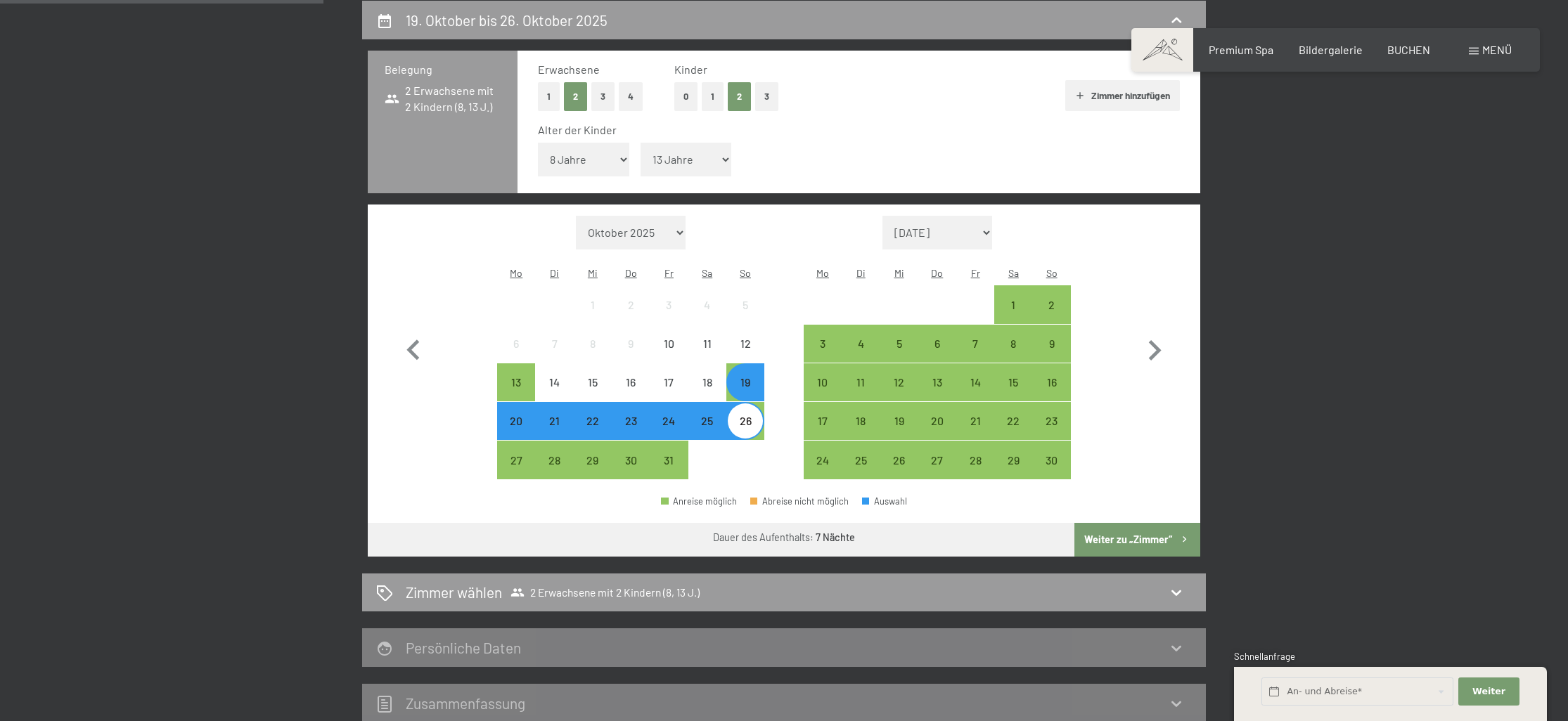
click at [1179, 533] on icon "button" at bounding box center [1185, 539] width 12 height 12
